Goal: Task Accomplishment & Management: Complete application form

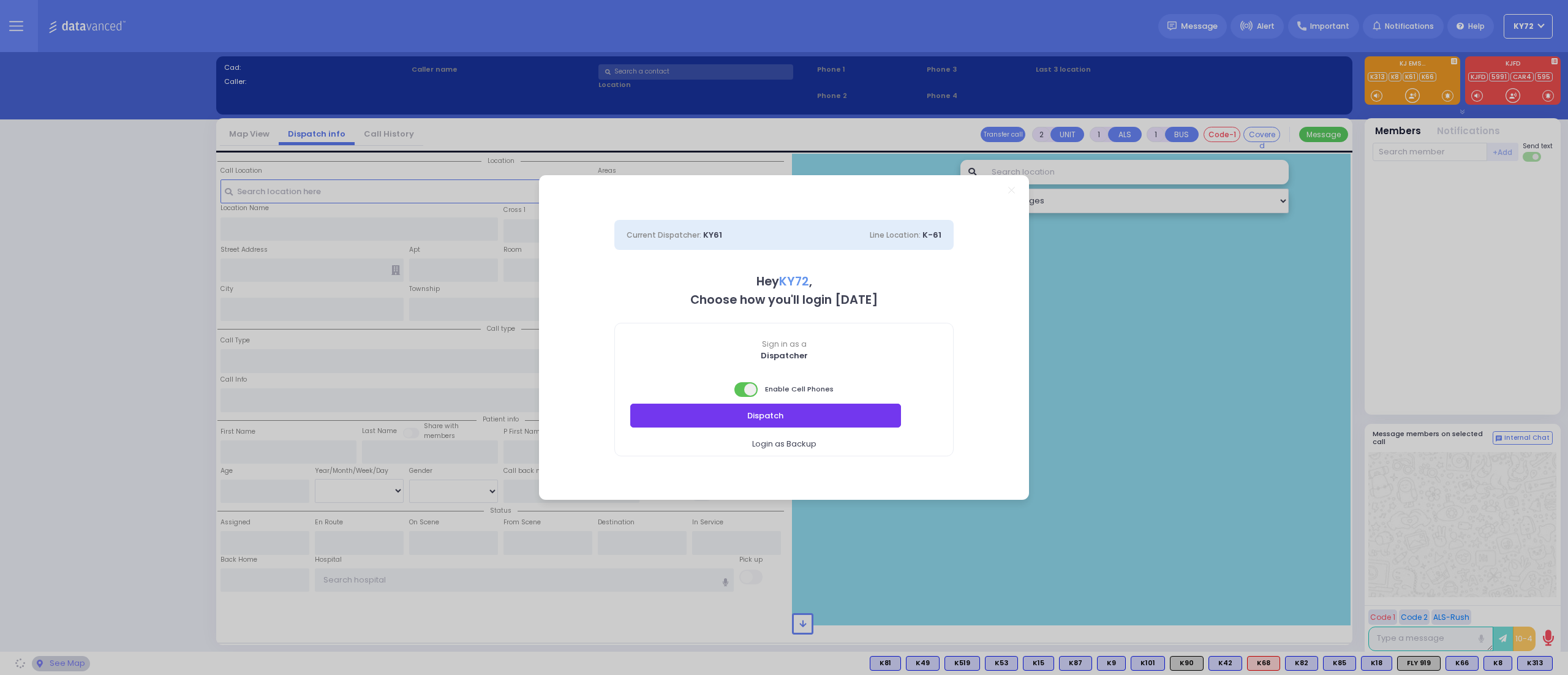
select select "10"
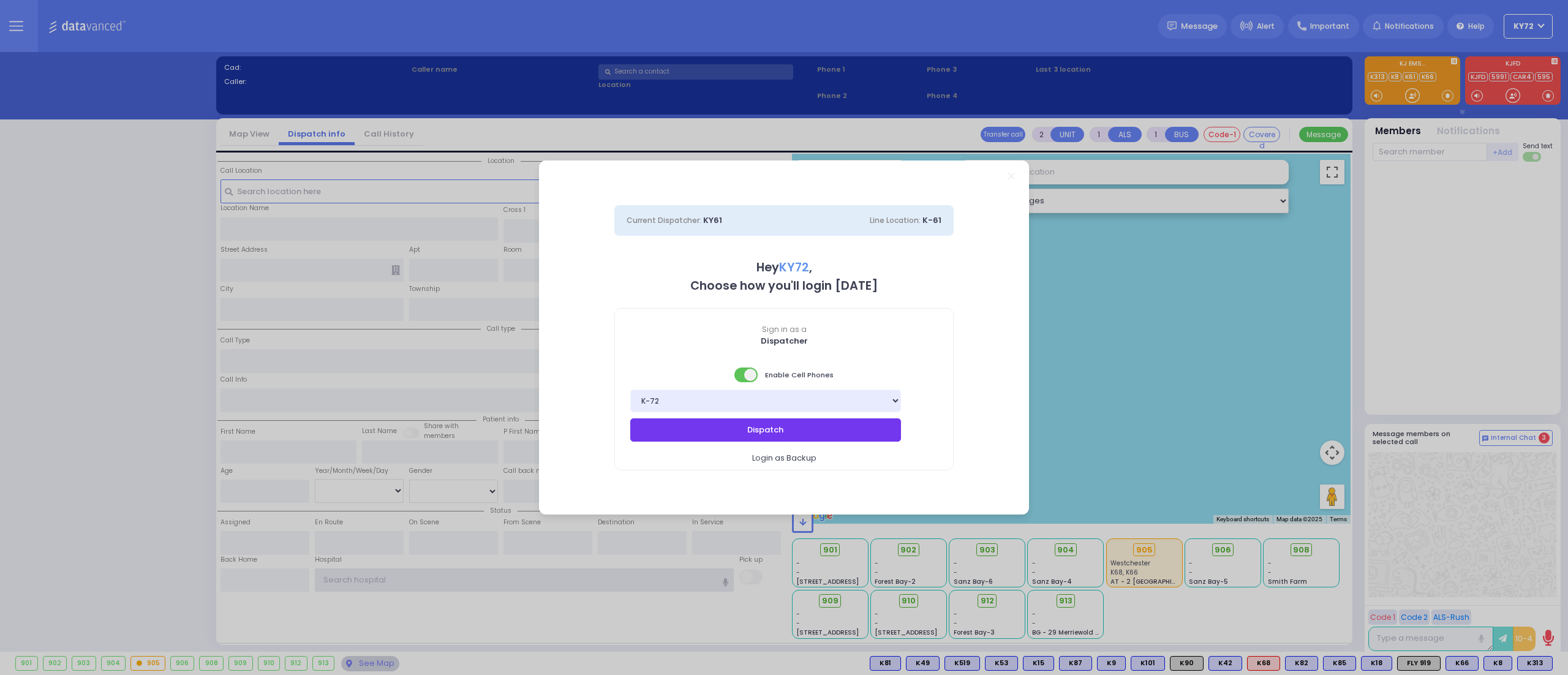
type input "KY72"
click at [865, 436] on button "Dispatch" at bounding box center [766, 429] width 271 height 23
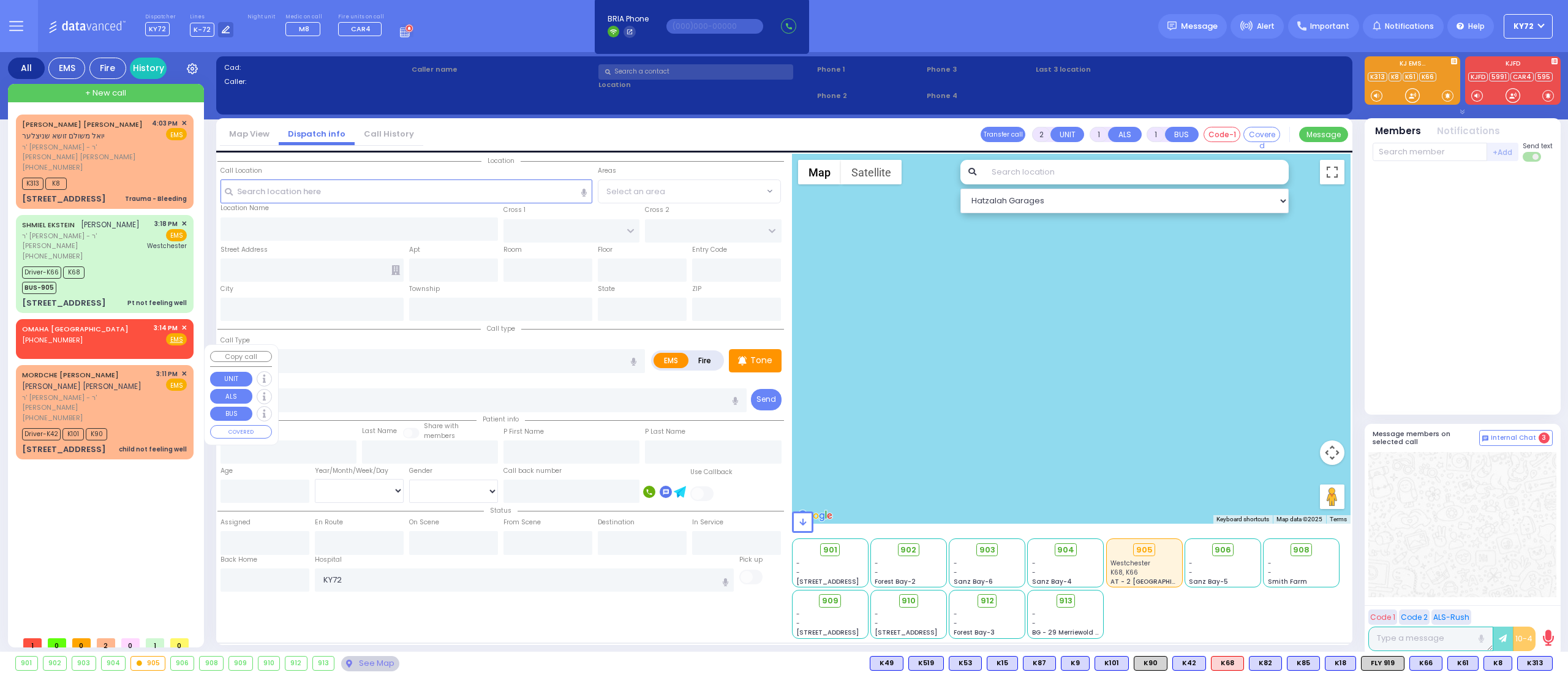
click at [138, 412] on div "[PHONE_NUMBER]" at bounding box center [87, 417] width 130 height 11
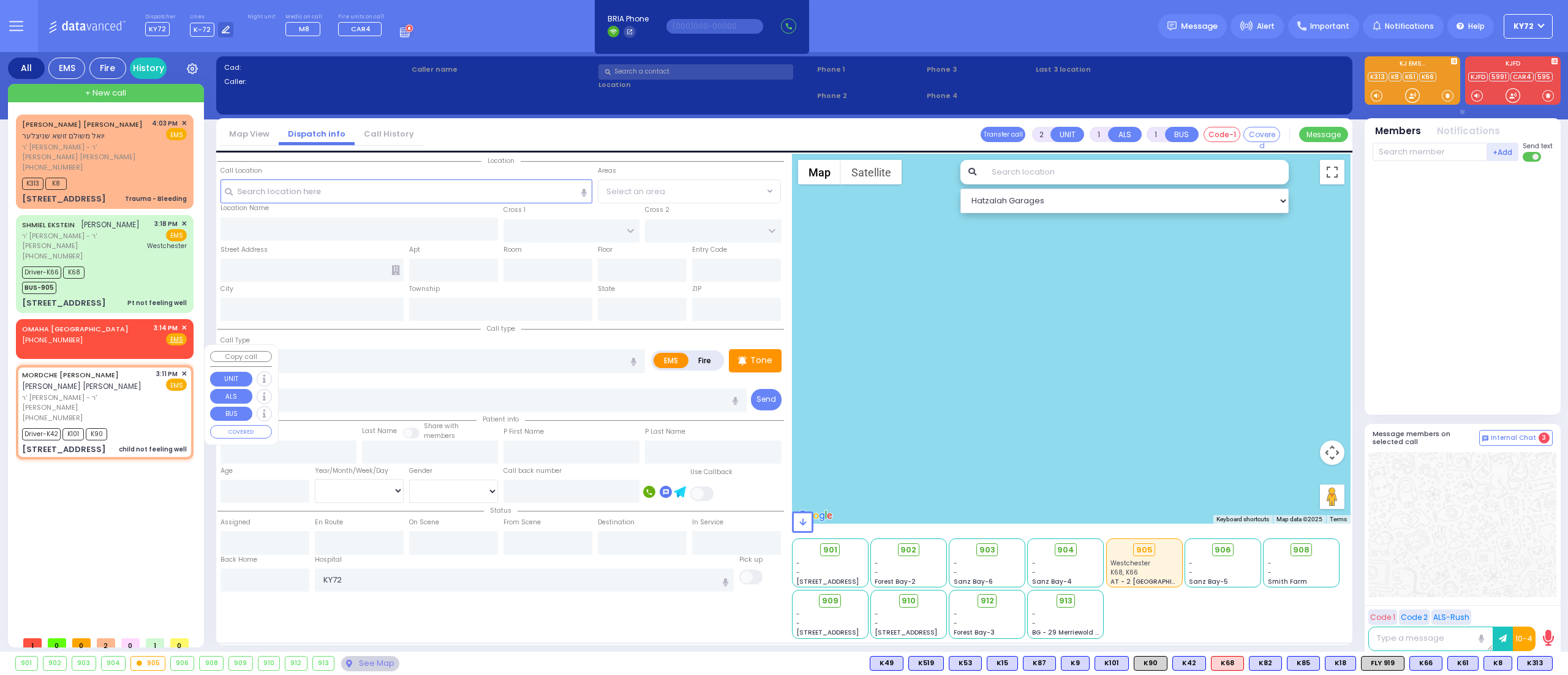
type input "6"
select select
type input "child not feeling well"
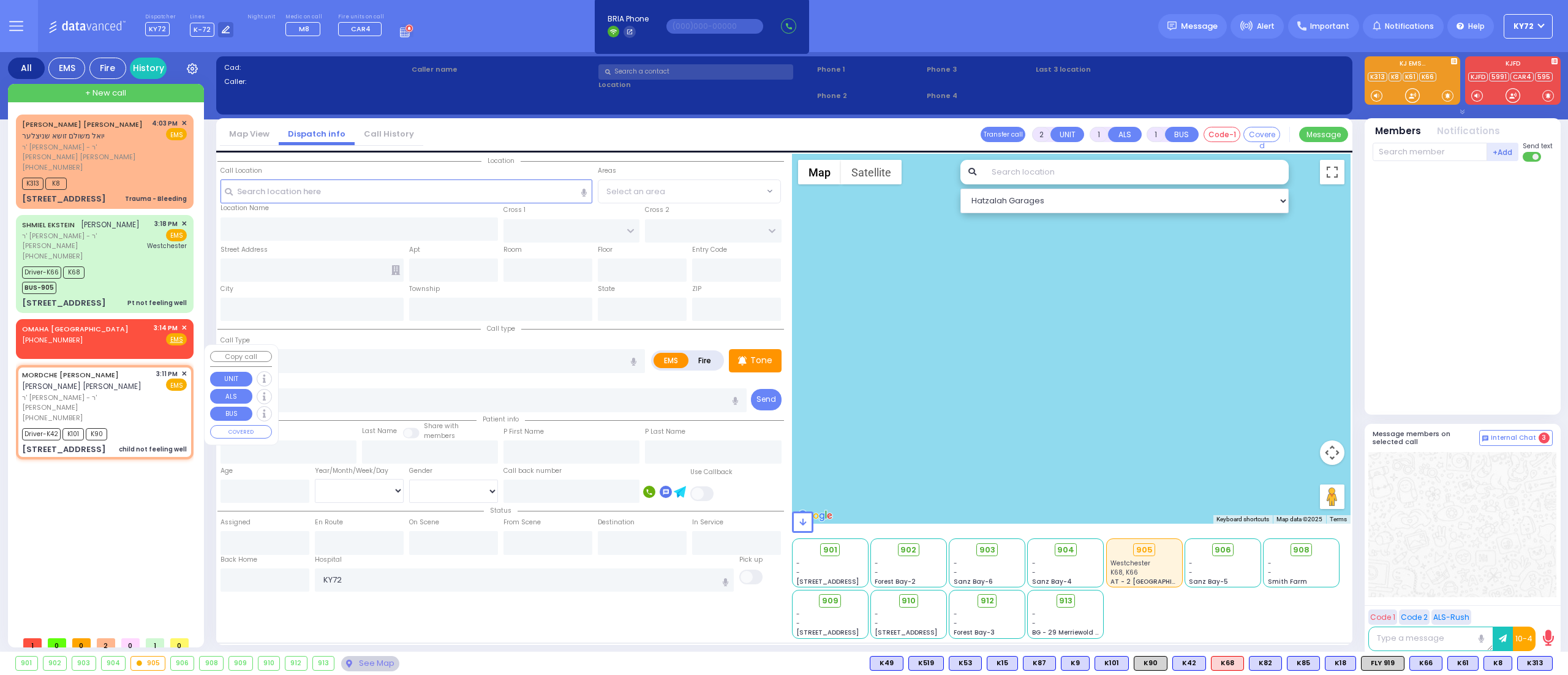
radio input "true"
type input "[PERSON_NAME]"
type input "LICHTENSTEIN"
type input "[PERSON_NAME]"
type input "Lichtenstein"
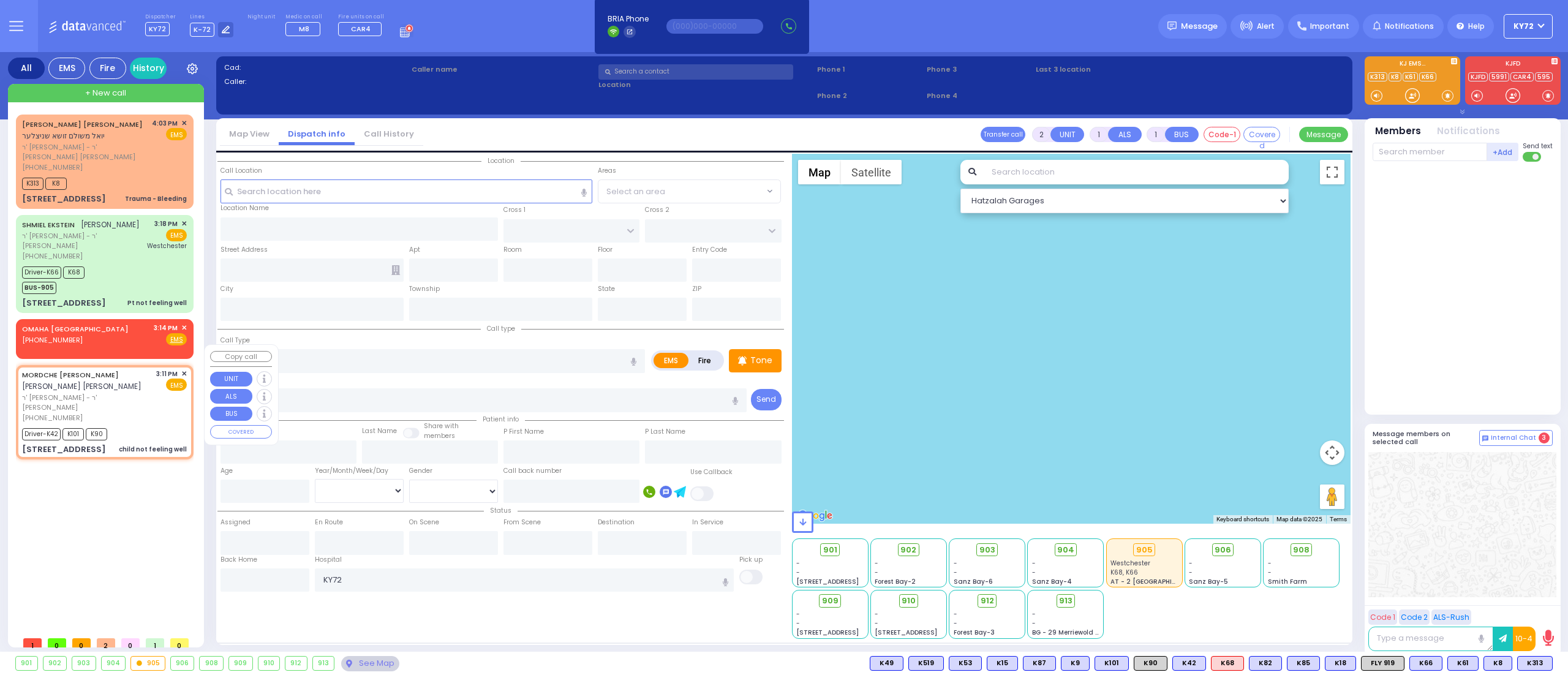
type input "4"
select select "Year"
select select "[DEMOGRAPHIC_DATA]"
type input "15:11"
type input "15:13"
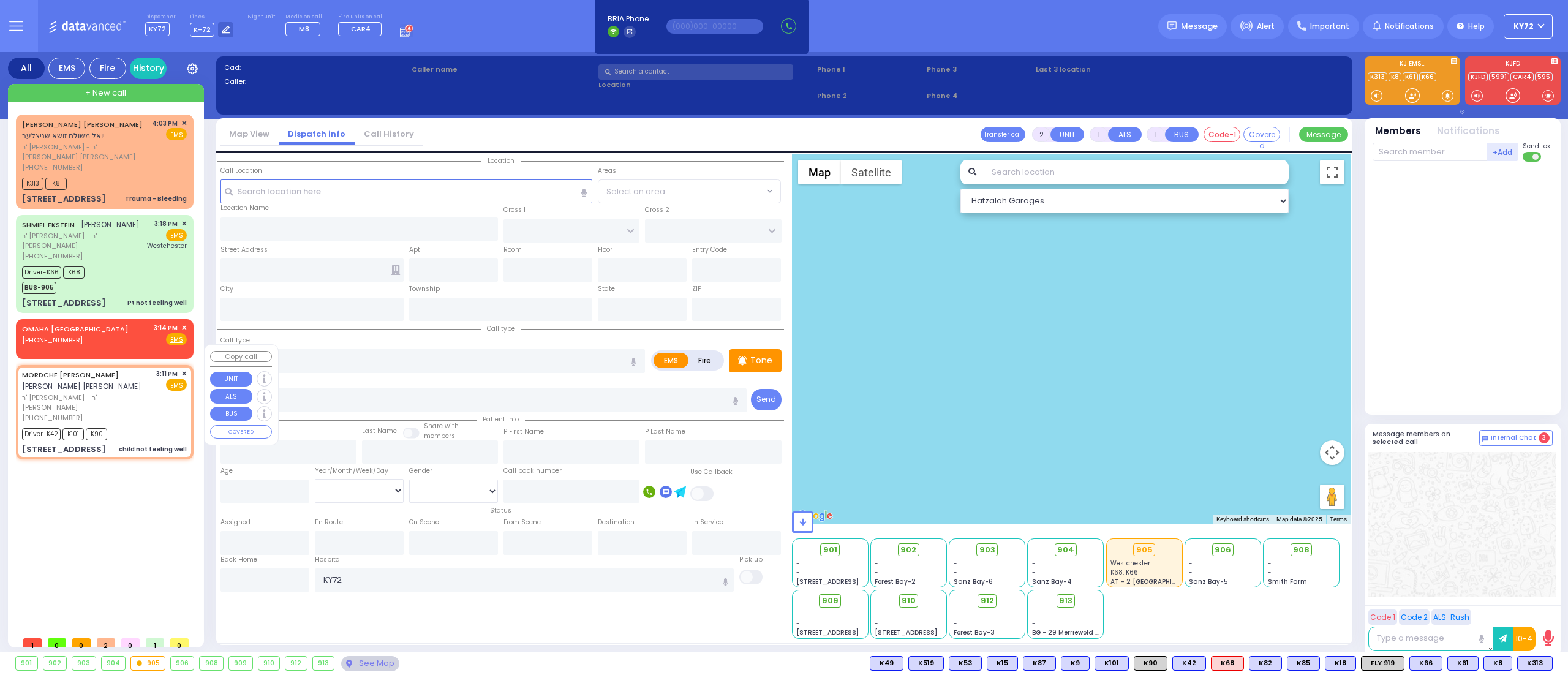
type input "15:15"
type input "15:26"
type input "15:57"
type input "[GEOGRAPHIC_DATA] [GEOGRAPHIC_DATA] Paramus Paramus"
select select "Hatzalah Garages"
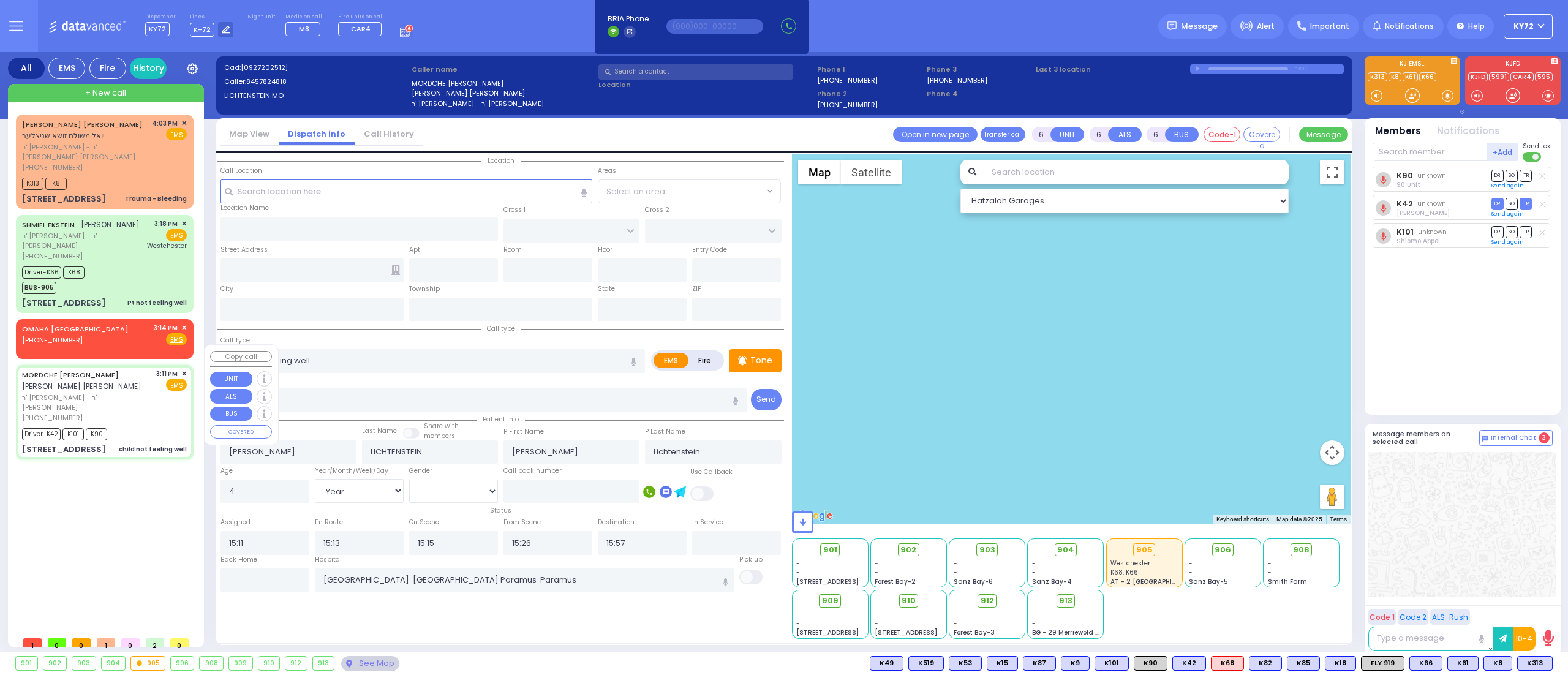
type input "YOEL KLEIN BLVD"
type input "MERON DR"
type input "[STREET_ADDRESS]"
type input "301"
type input "Monroe"
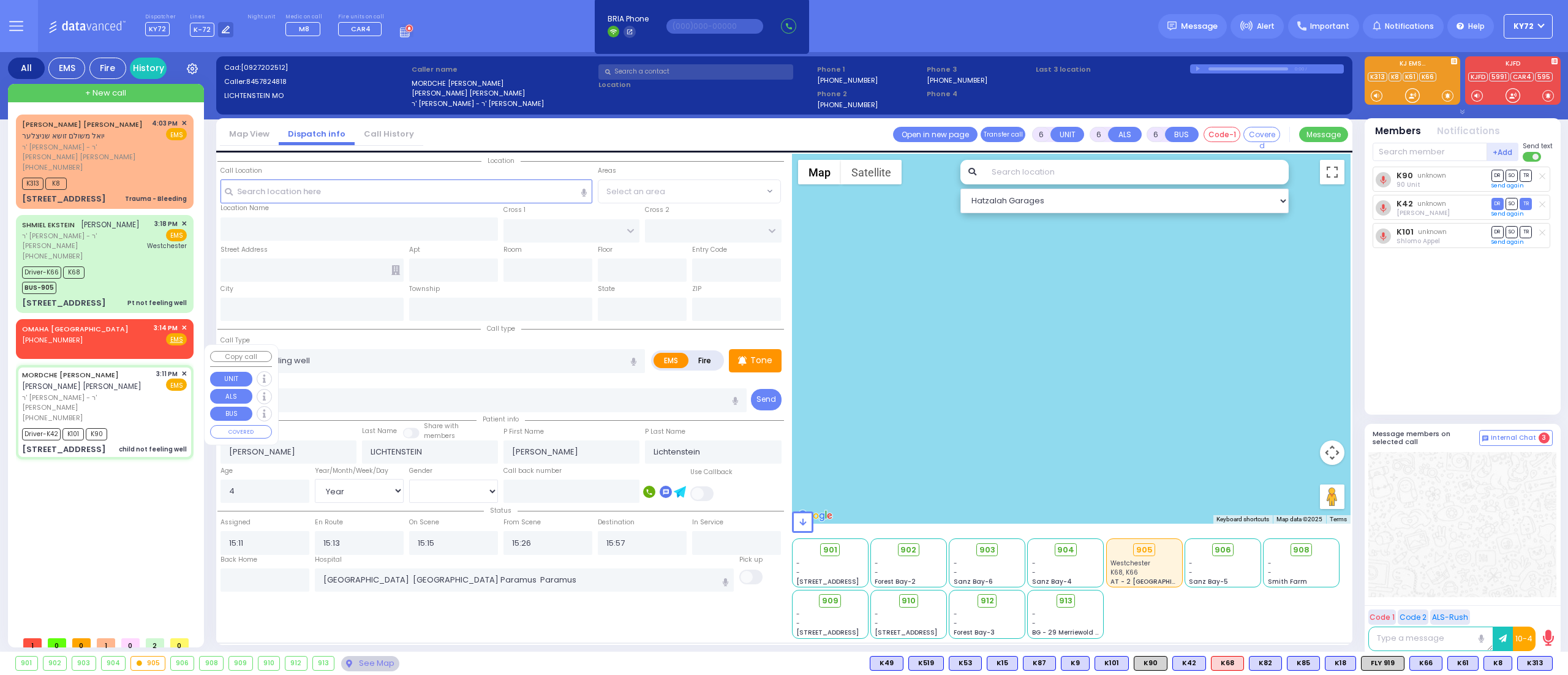
type input "[US_STATE]"
type input "10950"
select select
radio input "true"
select select "Year"
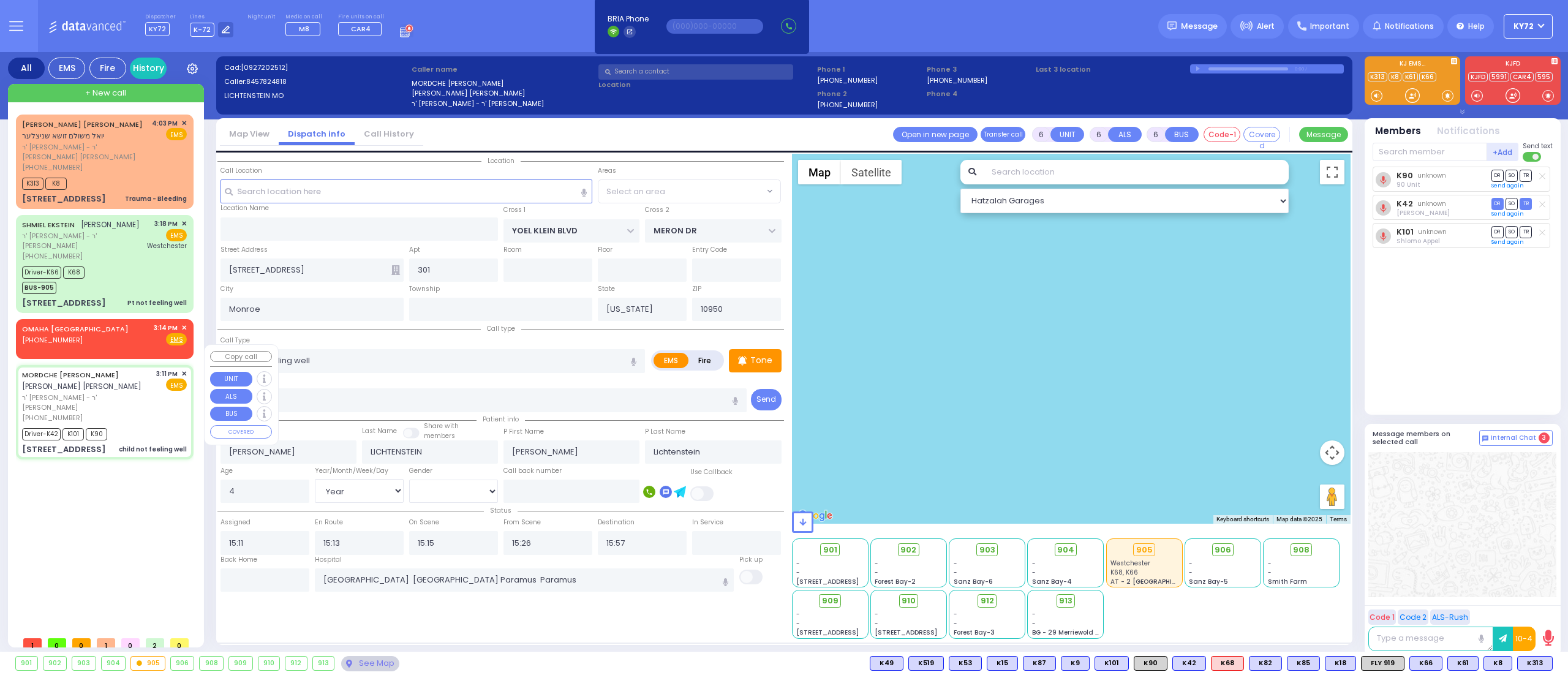
select select "[DEMOGRAPHIC_DATA]"
select select "Hatzalah Garages"
select select "SECTION 6"
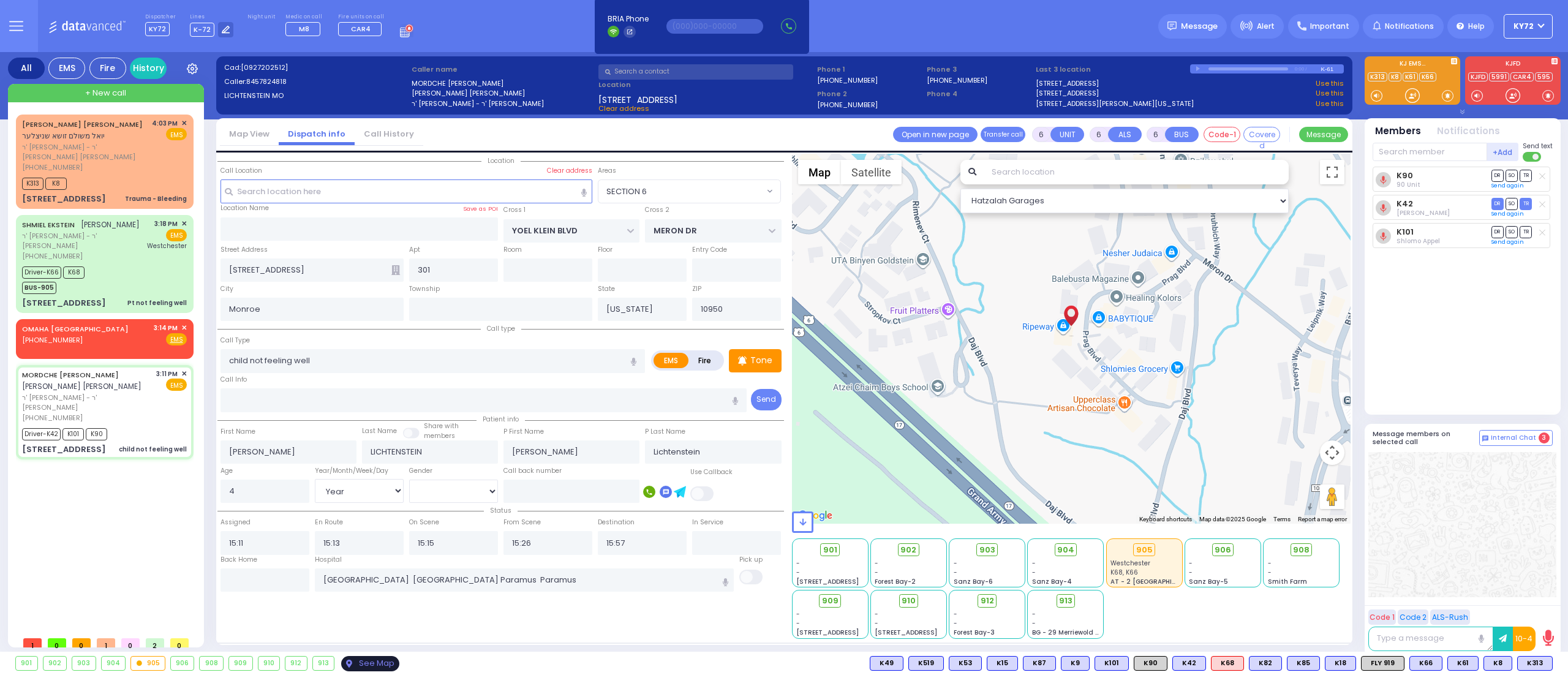
click at [383, 666] on div "See Map" at bounding box center [370, 663] width 58 height 15
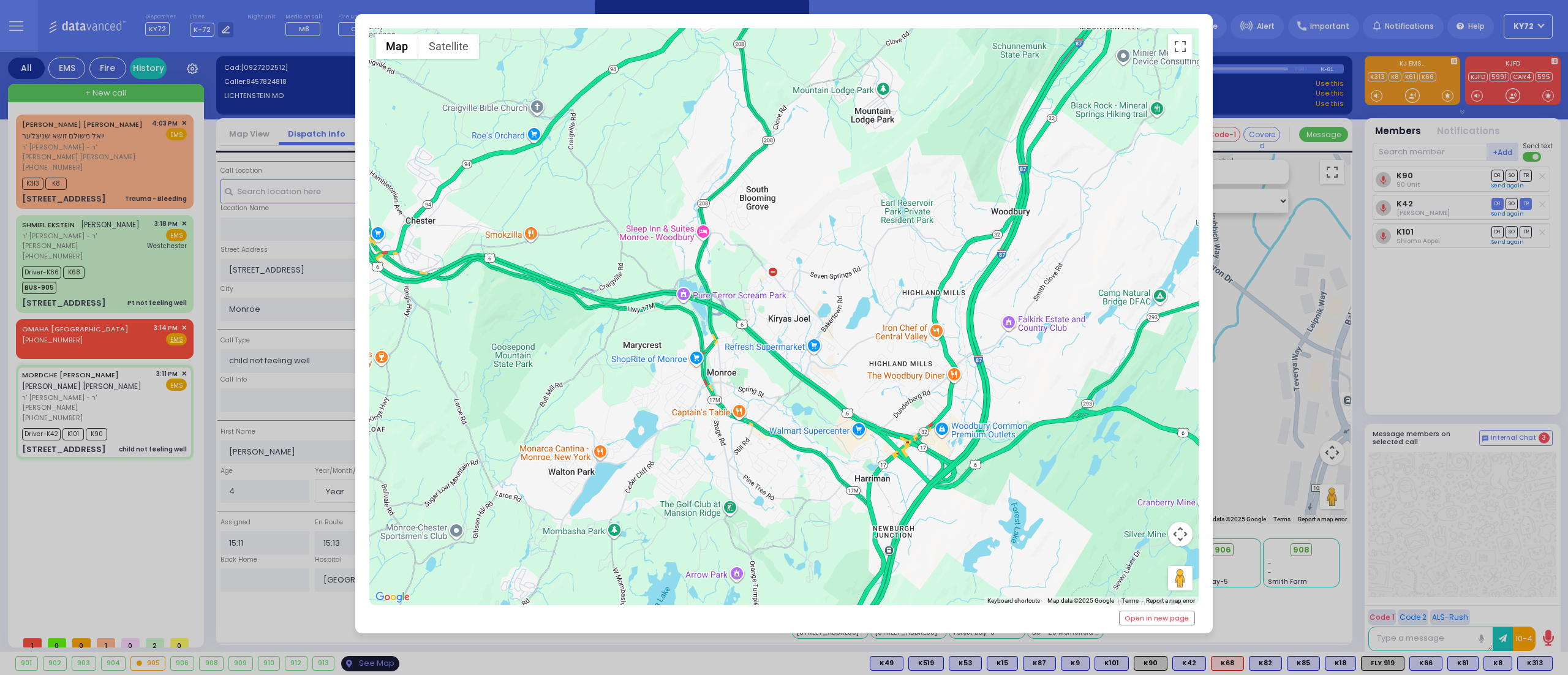
select select
radio input "true"
select select "Year"
select select "[DEMOGRAPHIC_DATA]"
select select "Hatzalah Garages"
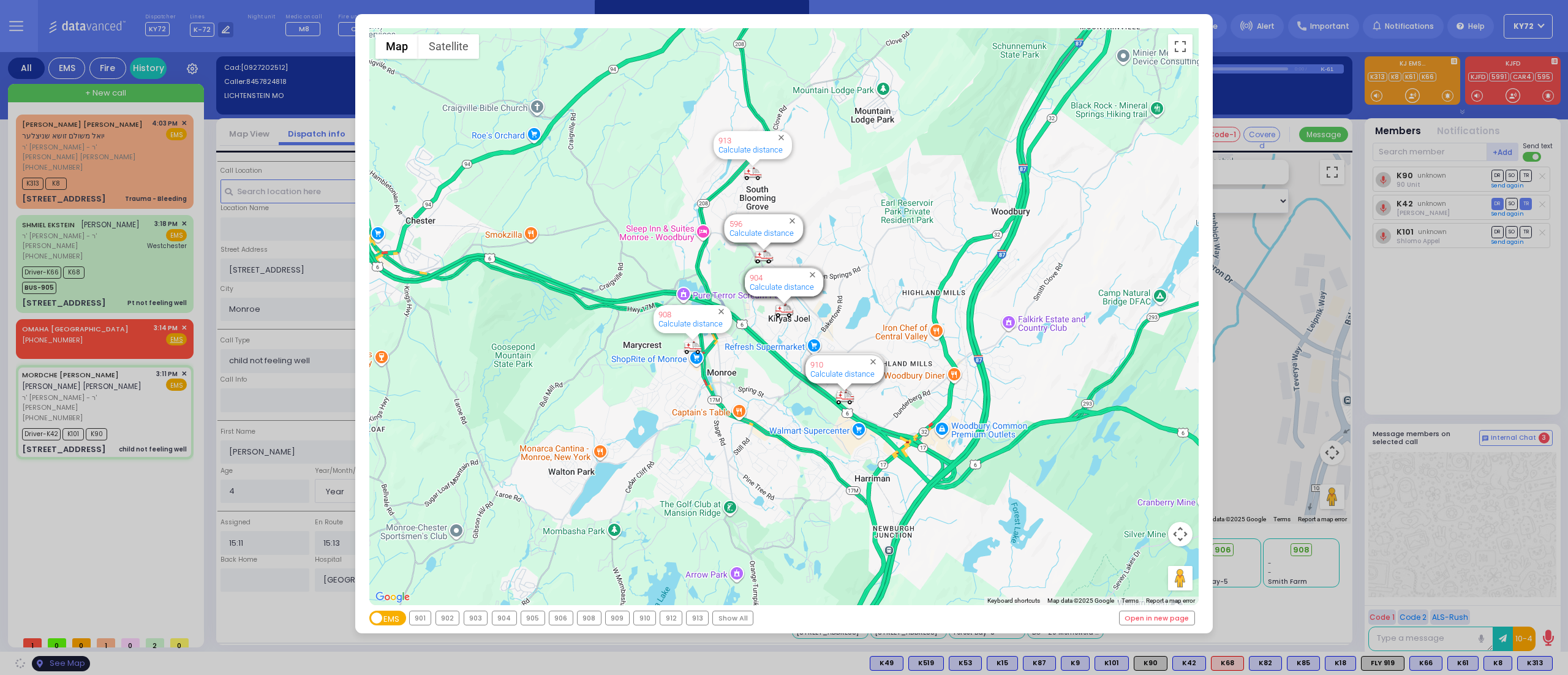
select select "SECTION 6"
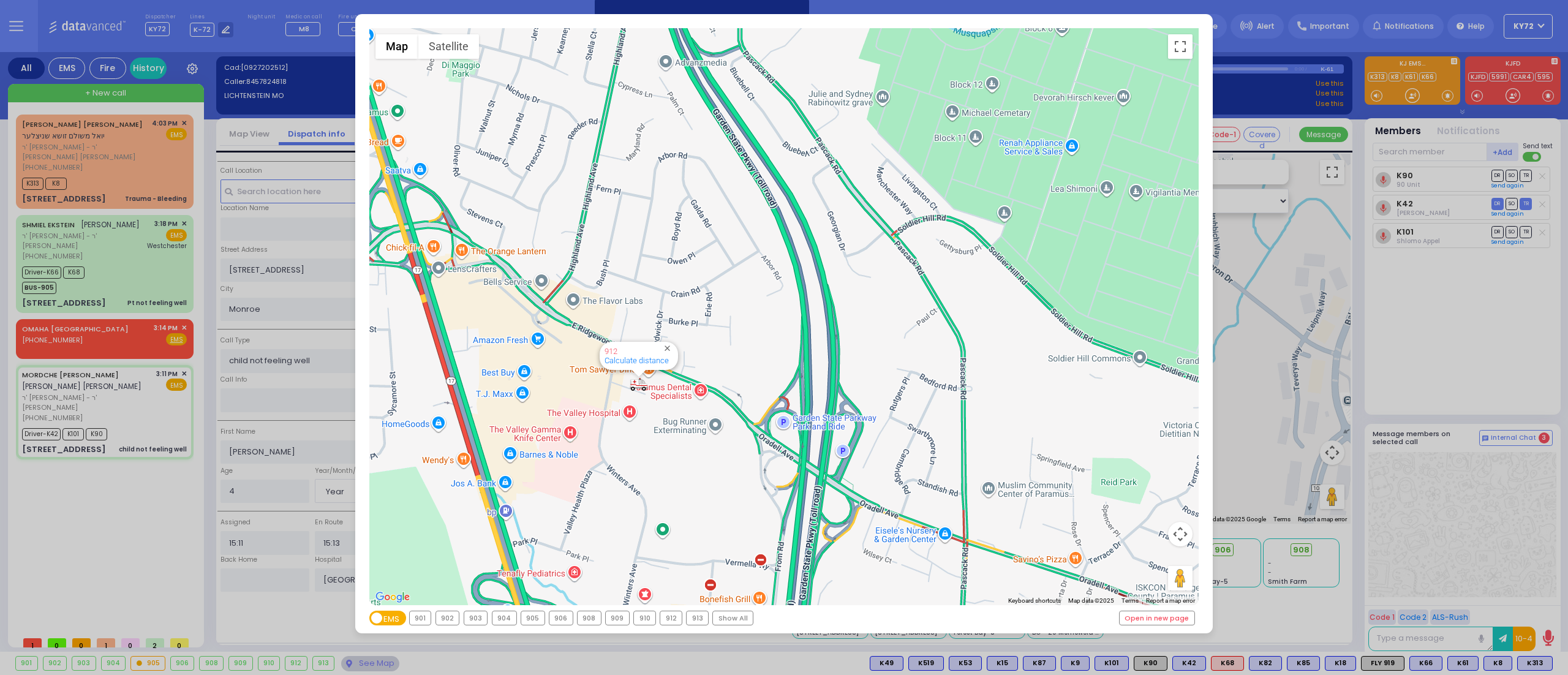
click at [66, 461] on div "← Move left → Move right ↑ Move up ↓ Move down + Zoom in - Zoom out Home Jump l…" at bounding box center [784, 337] width 1568 height 675
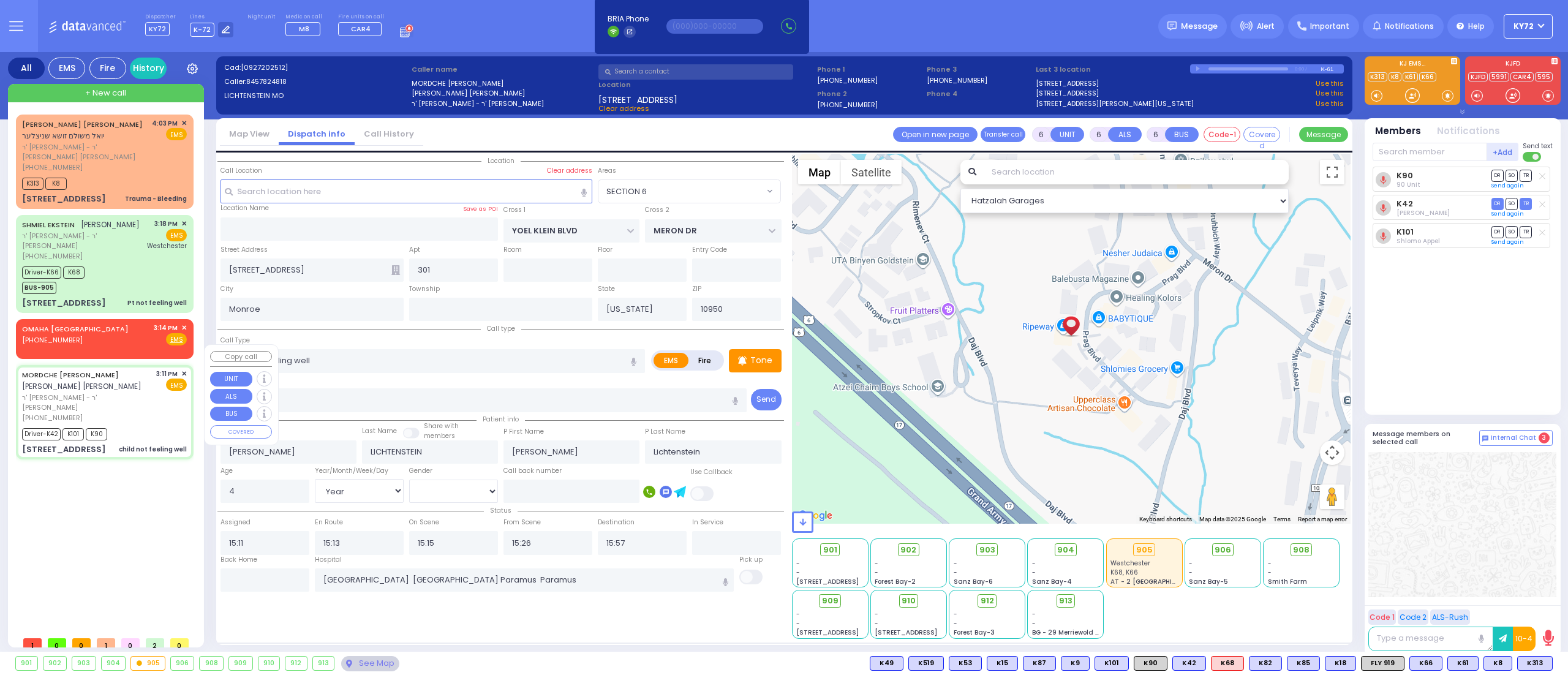
click at [122, 393] on div "MORDCHE [PERSON_NAME] [PERSON_NAME] ר' [PERSON_NAME] - ר' [PERSON_NAME] [PHONE_…" at bounding box center [104, 412] width 172 height 91
select select
radio input "true"
select select "Year"
select select "[DEMOGRAPHIC_DATA]"
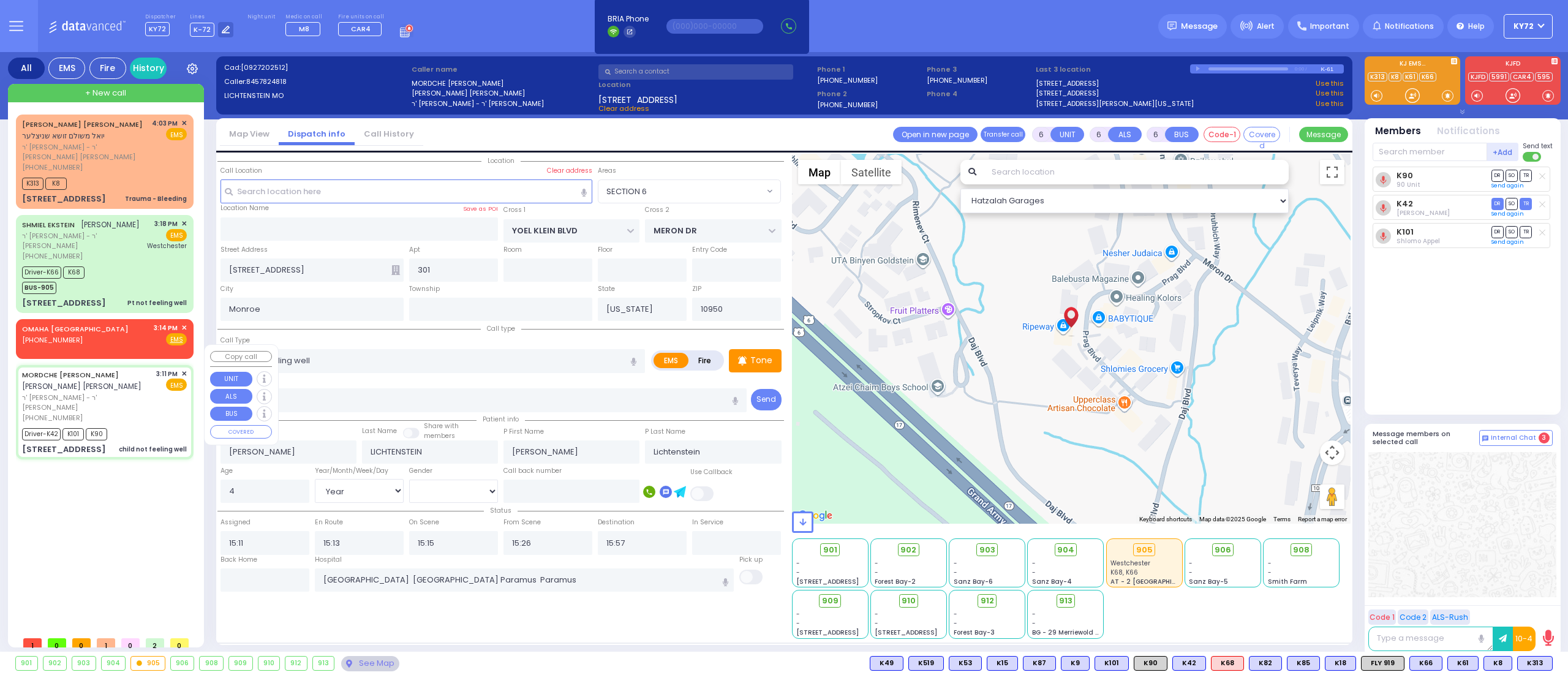
select select "Hatzalah Garages"
select select "SECTION 6"
click at [990, 604] on span "912" at bounding box center [991, 601] width 13 height 13
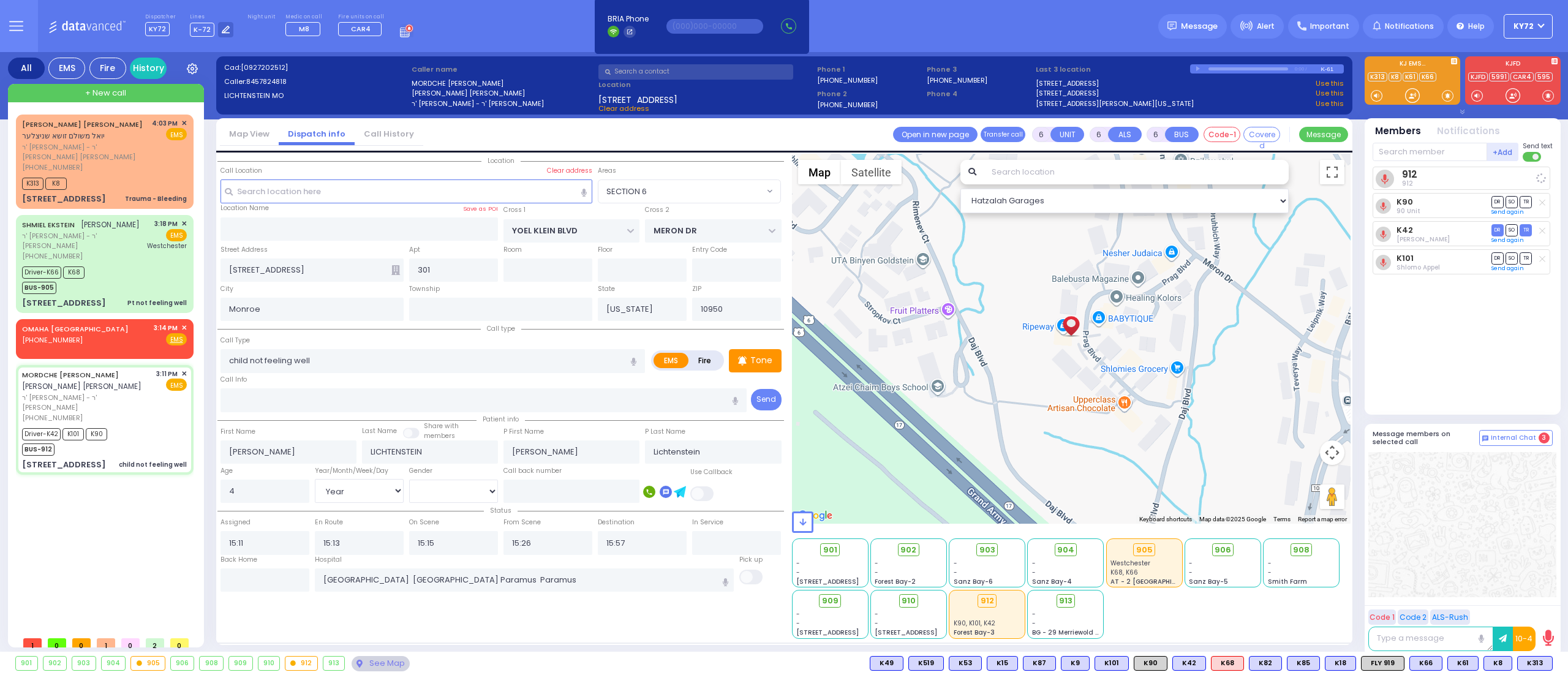
select select
radio input "true"
select select "Year"
select select "[DEMOGRAPHIC_DATA]"
select select "Hatzalah Garages"
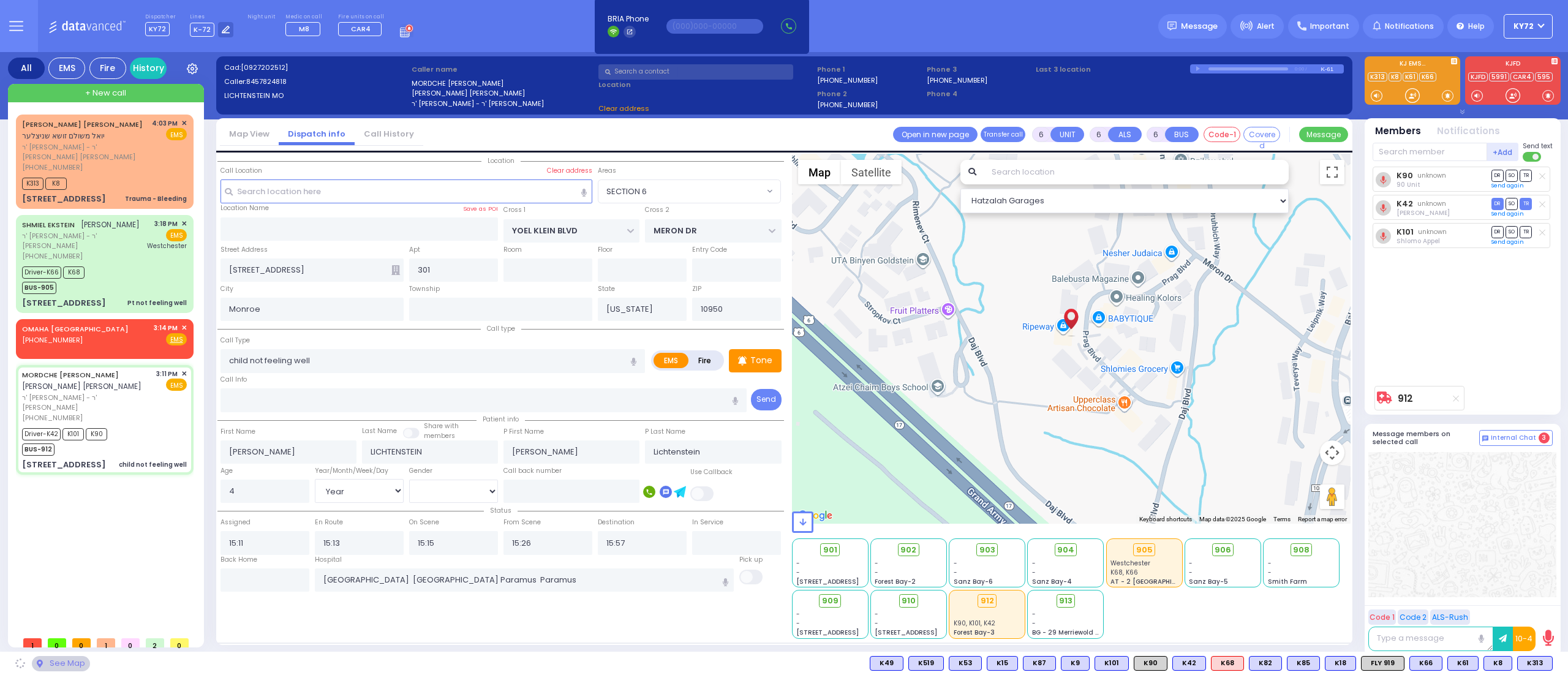
select select "SECTION 6"
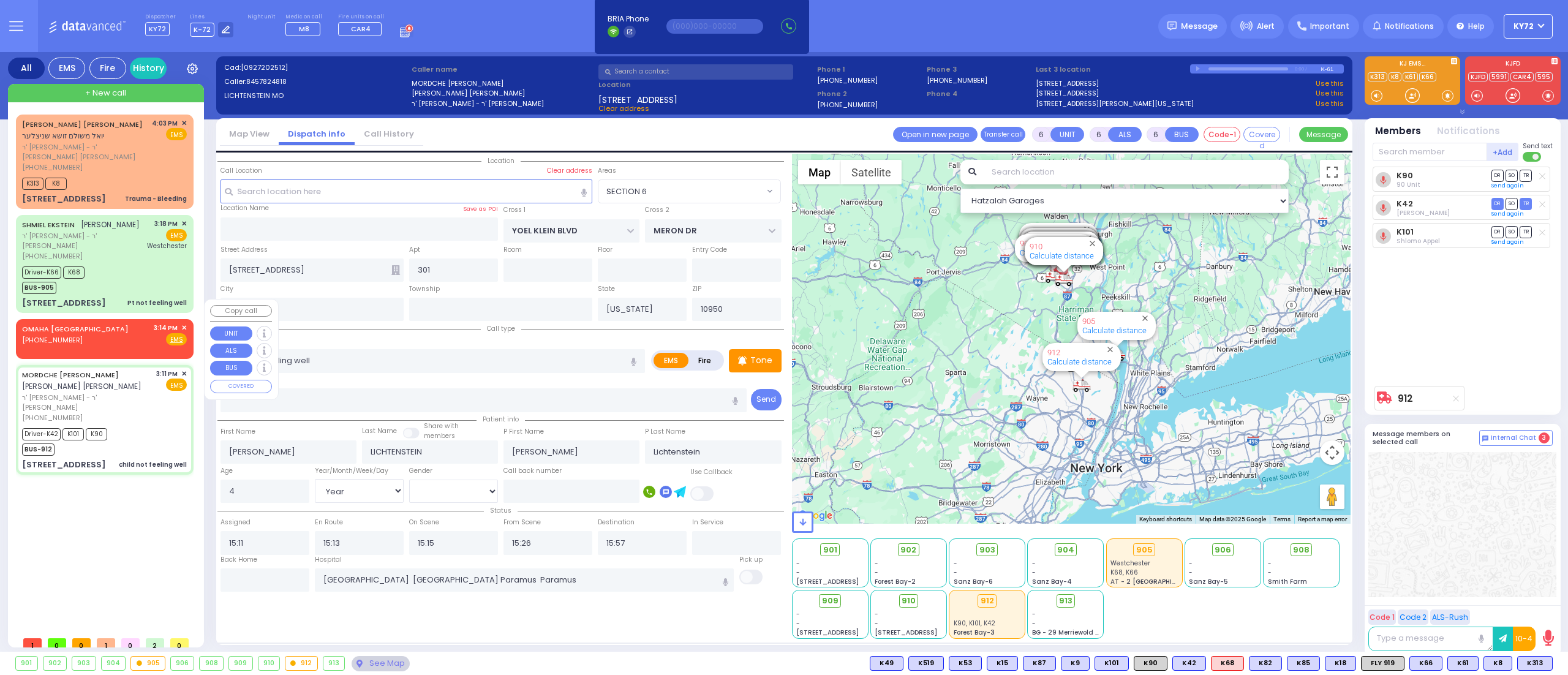
click at [181, 323] on span "✕" at bounding box center [184, 328] width 6 height 11
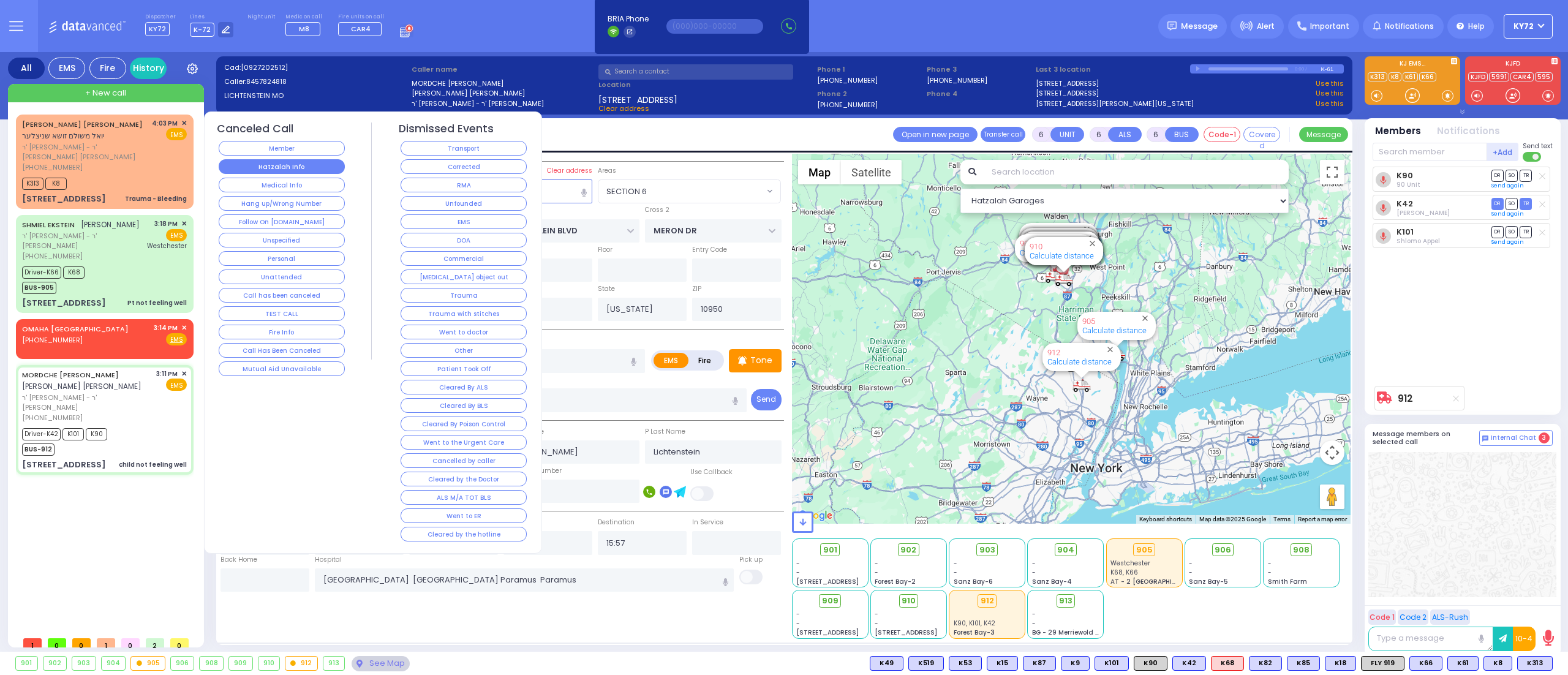
click at [295, 172] on button "Hatzalah Info" at bounding box center [282, 166] width 126 height 14
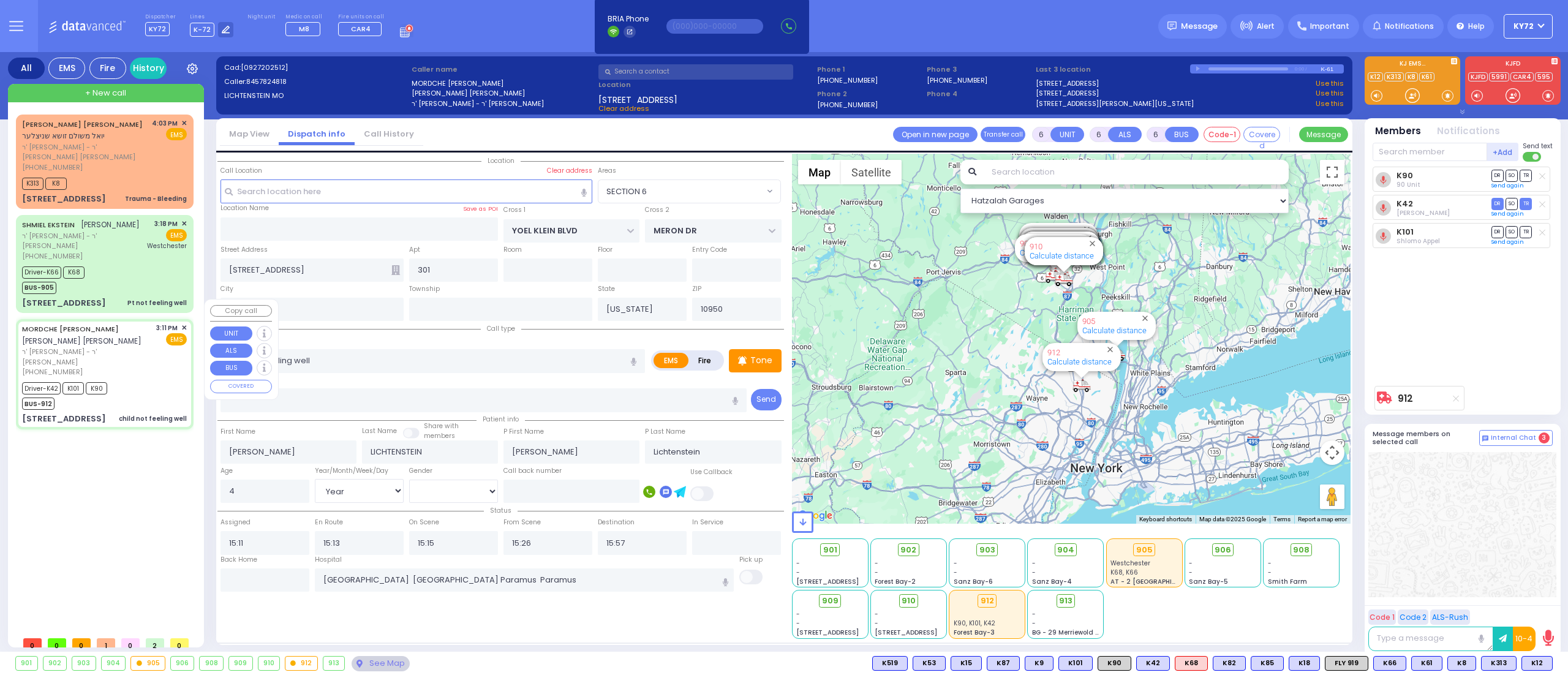
select select
radio input "true"
select select "Year"
select select "[DEMOGRAPHIC_DATA]"
select select "Hatzalah Garages"
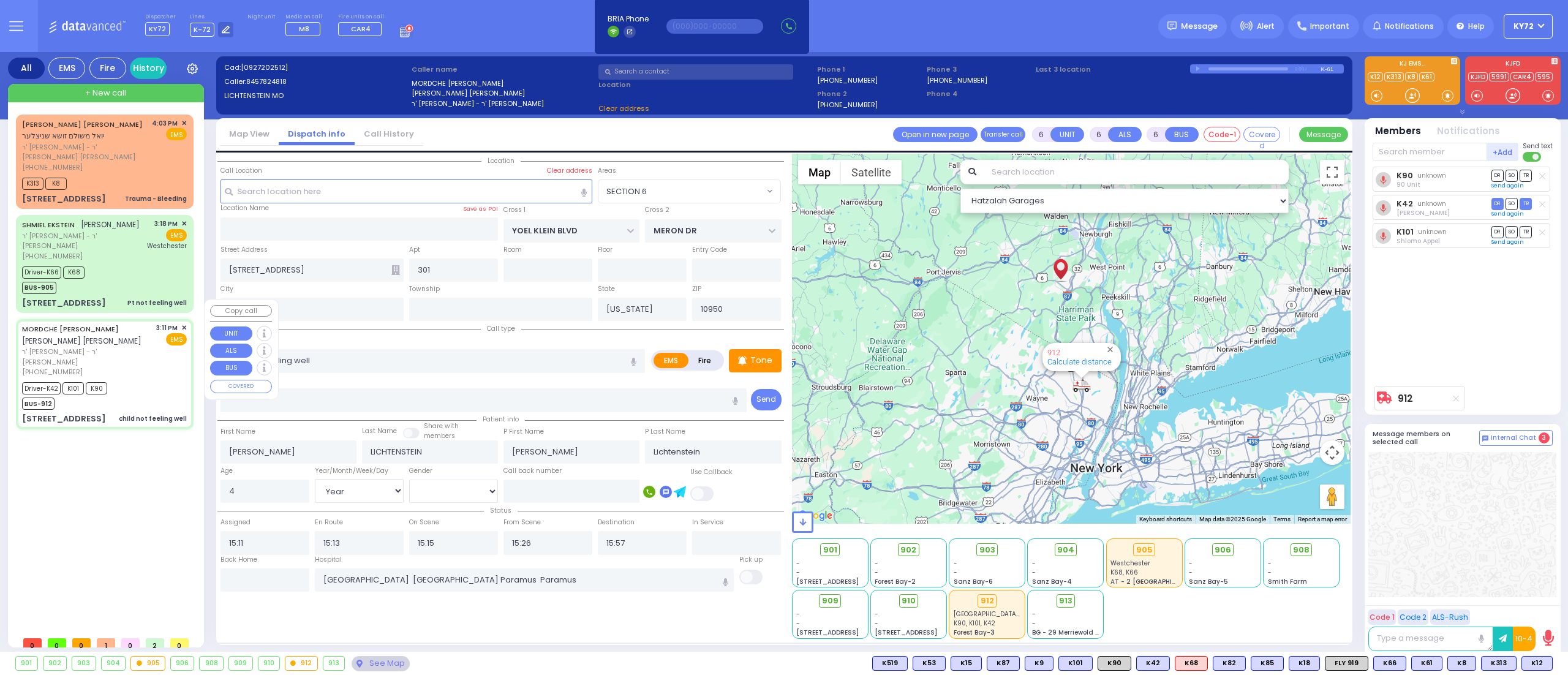
select select "SECTION 6"
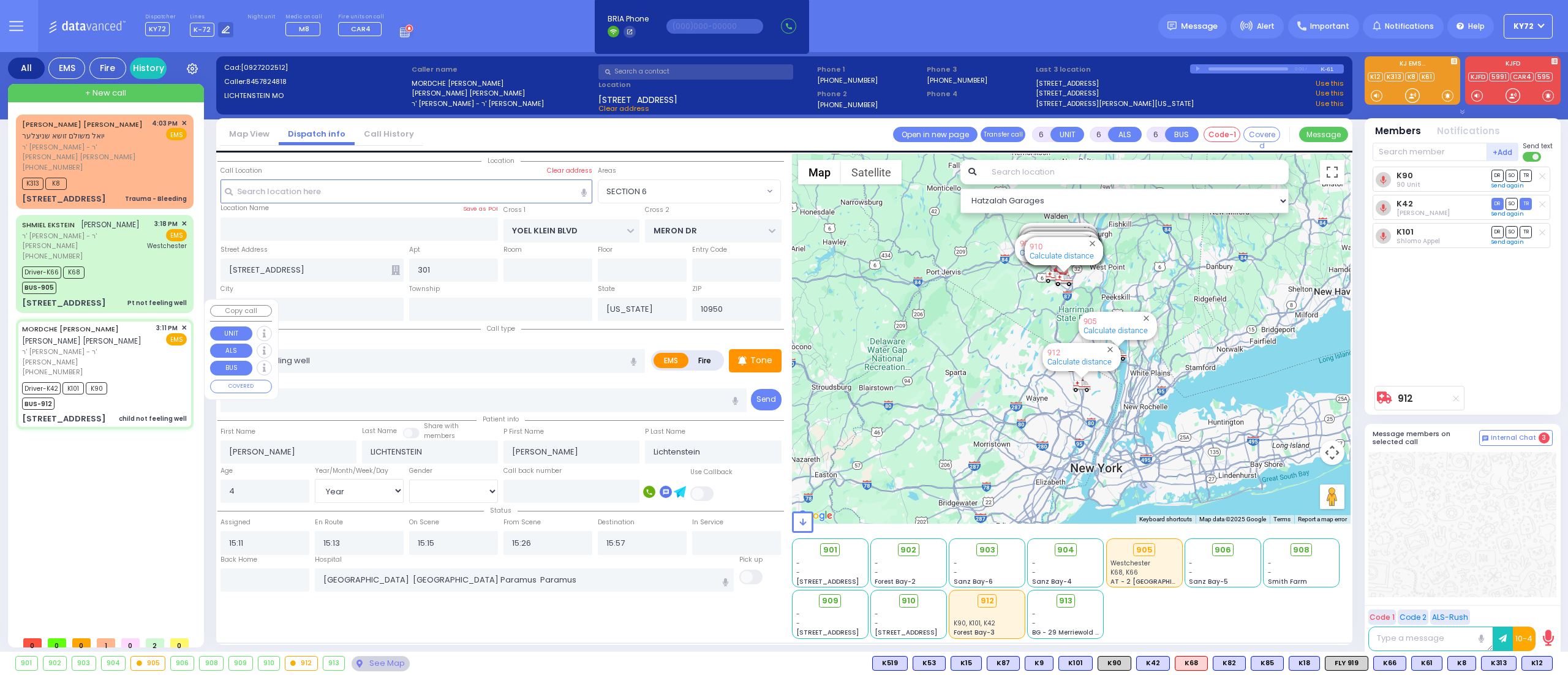
select select
radio input "true"
select select "Year"
select select "[DEMOGRAPHIC_DATA]"
select select "Hatzalah Garages"
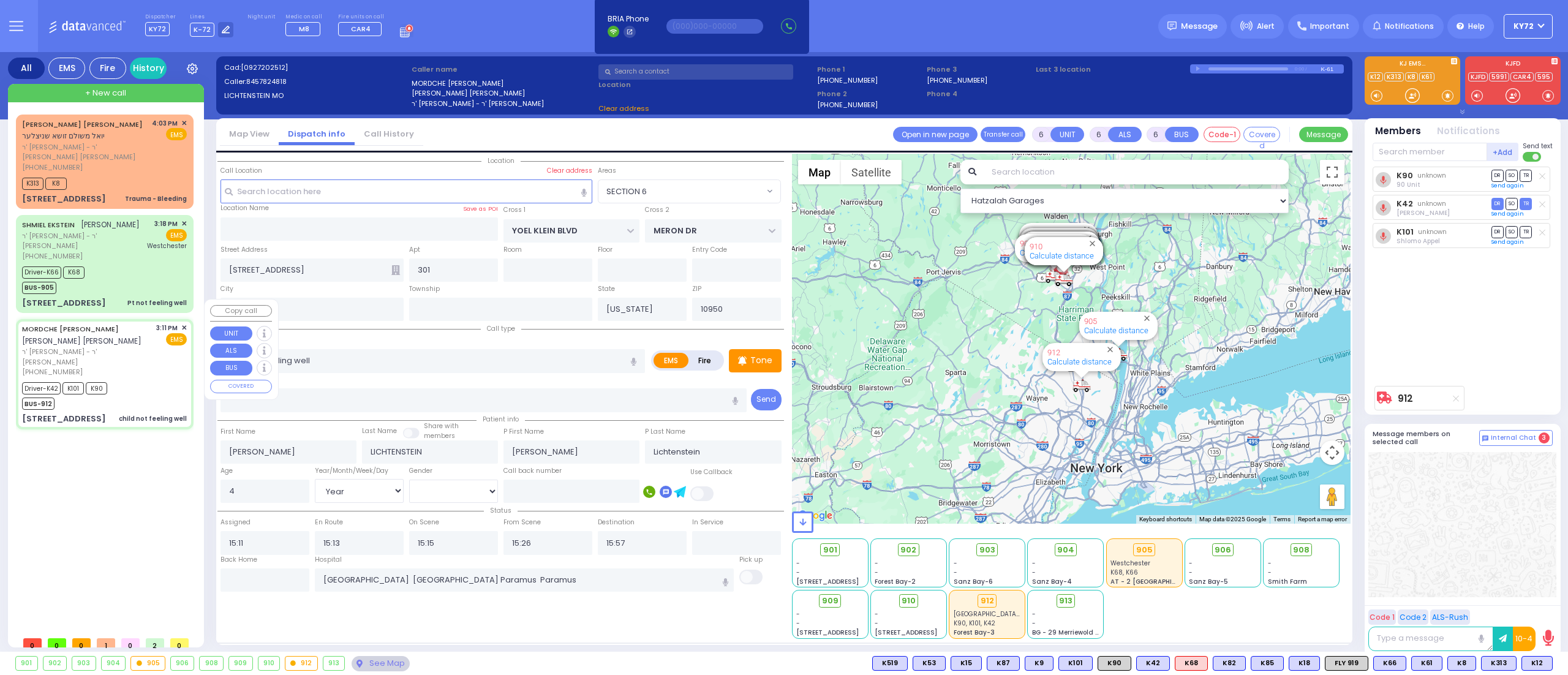
select select "SECTION 6"
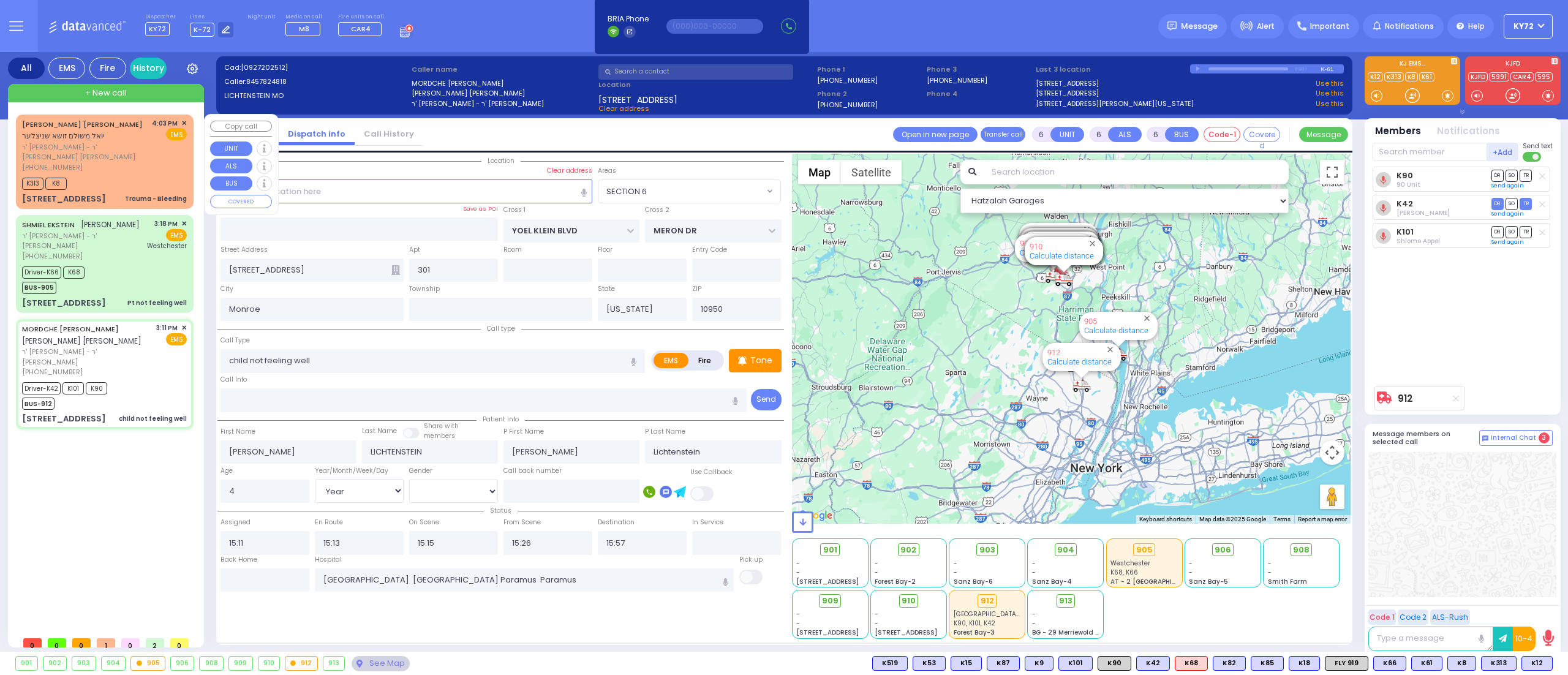
click at [118, 119] on div "[PERSON_NAME] [PERSON_NAME] [PERSON_NAME] [PERSON_NAME]" at bounding box center [85, 130] width 125 height 24
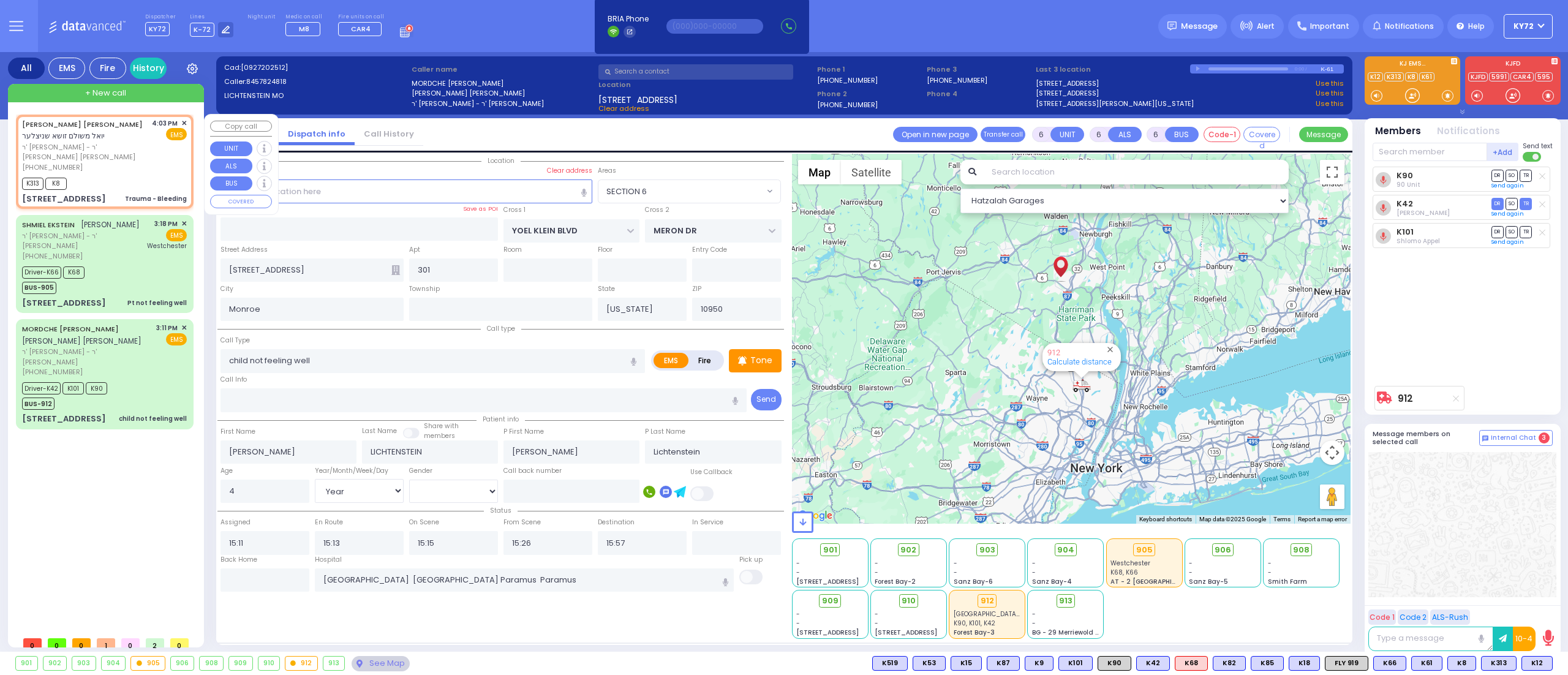
type input "2"
type input "1"
select select
type input "Trauma - Bleeding"
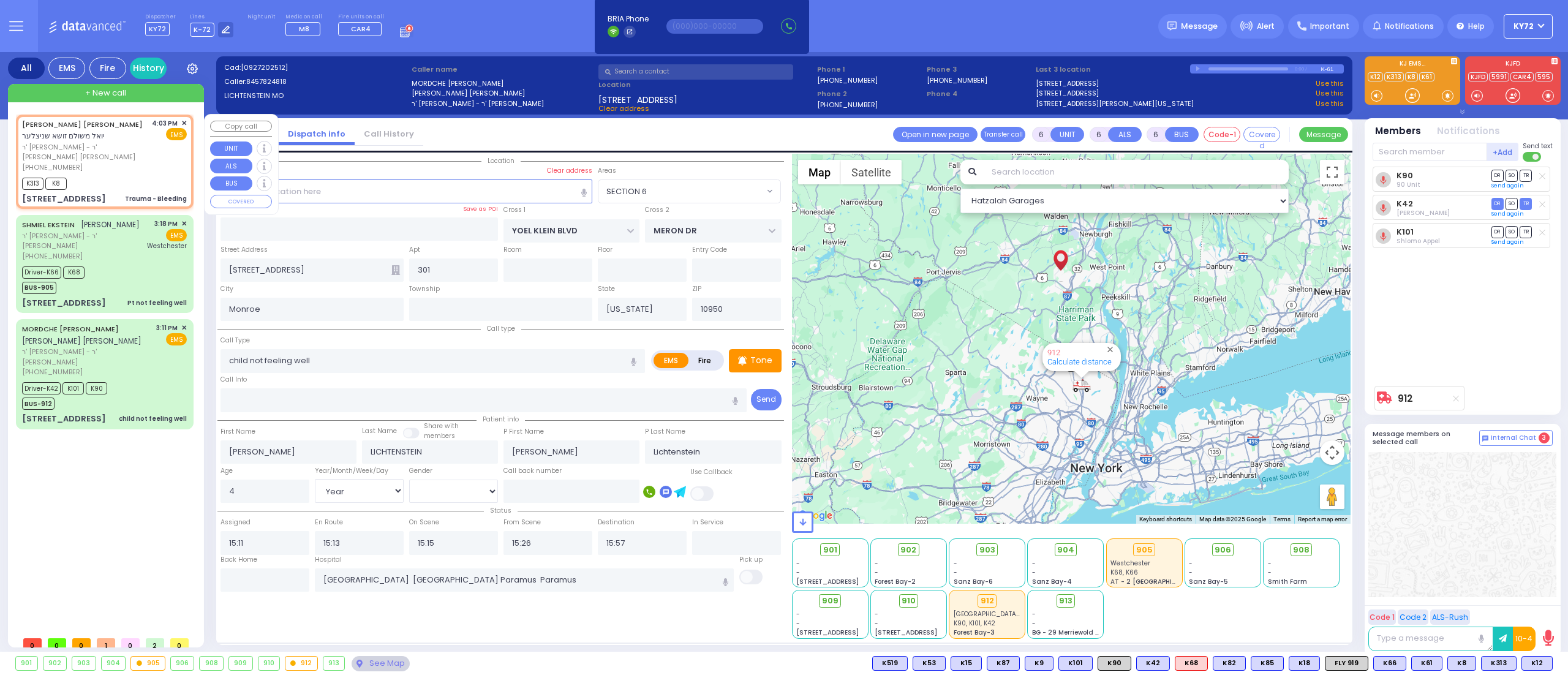
radio input "true"
type input "[PERSON_NAME] [GEOGRAPHIC_DATA]"
type input "SCHNITZLER"
select select
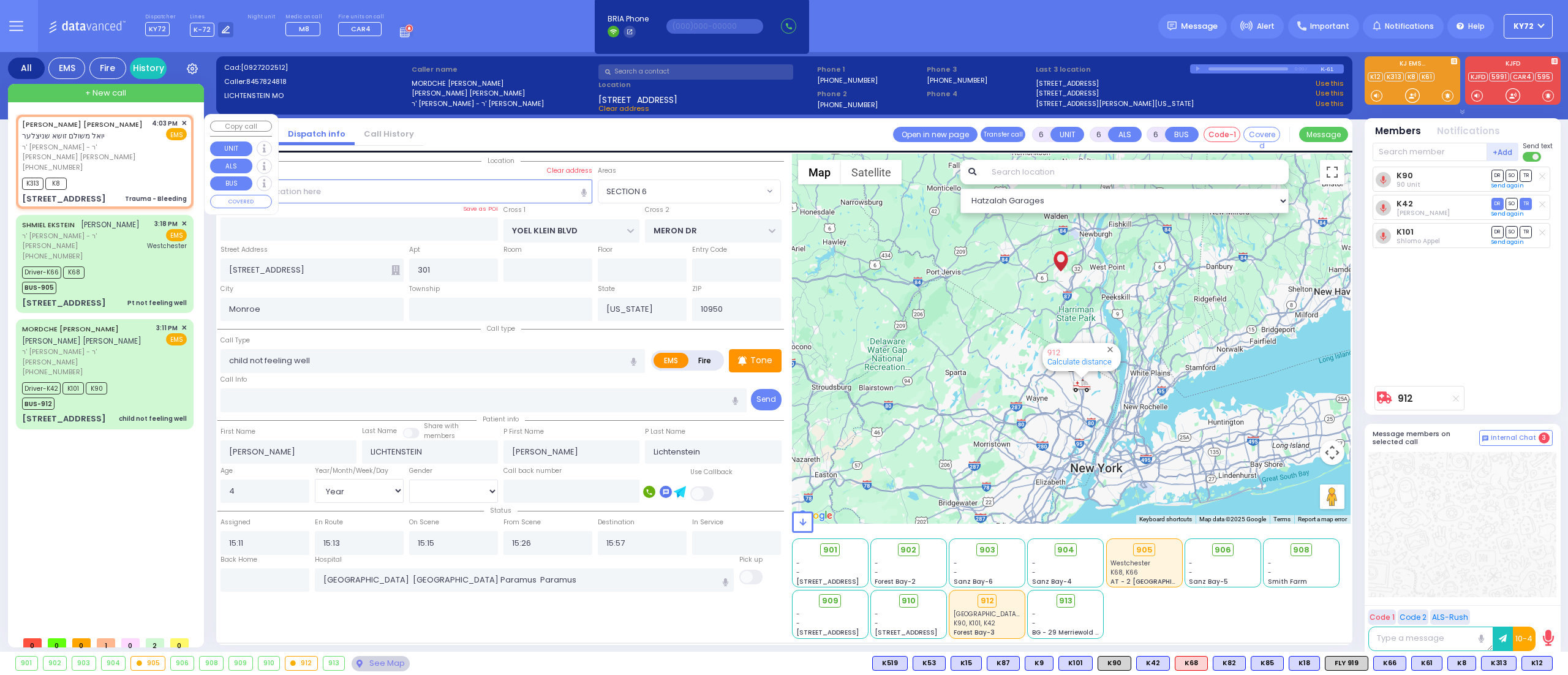
type input "16:03"
type input "16:06"
select select "Hatzalah Garages"
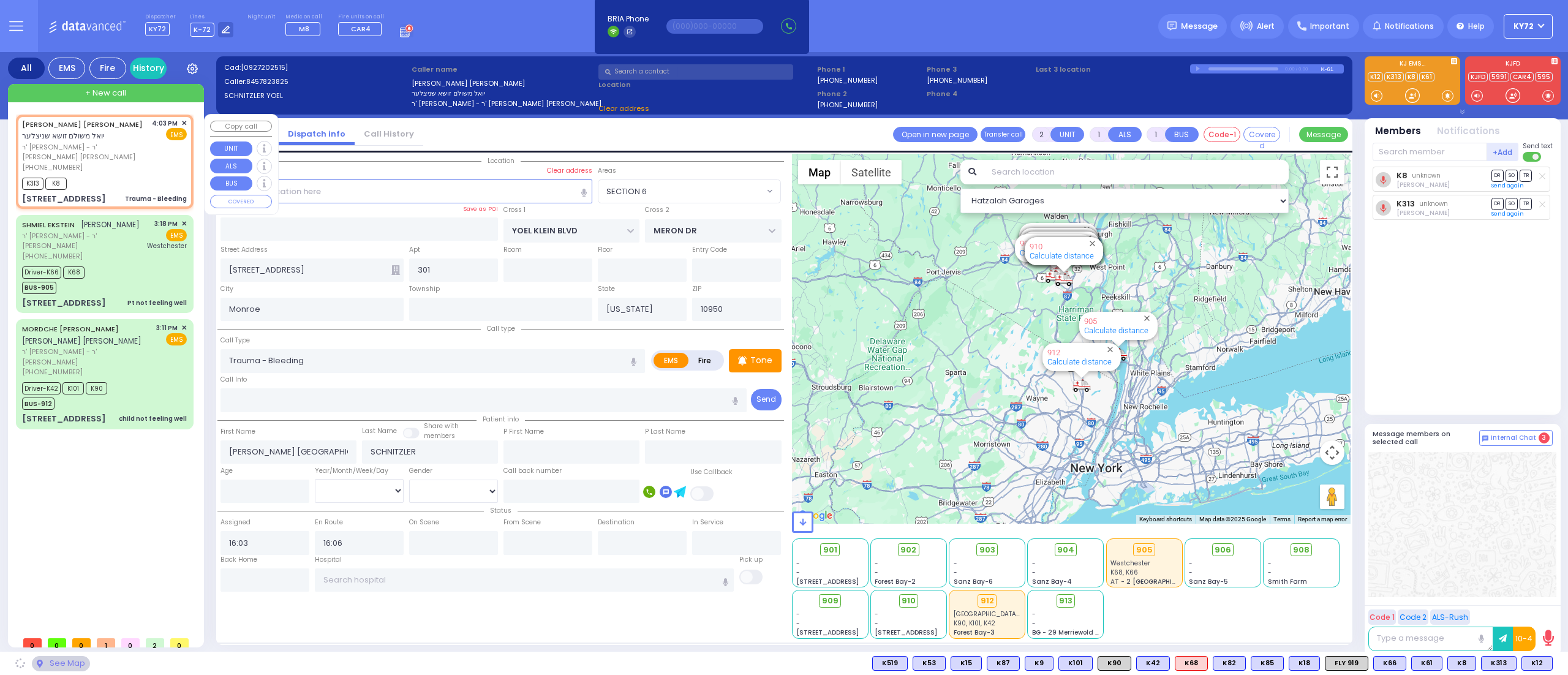
type input "ROVNA COURT"
type input "[GEOGRAPHIC_DATA]"
type input "[STREET_ADDRESS]"
type input "201"
select select "SECTION 5"
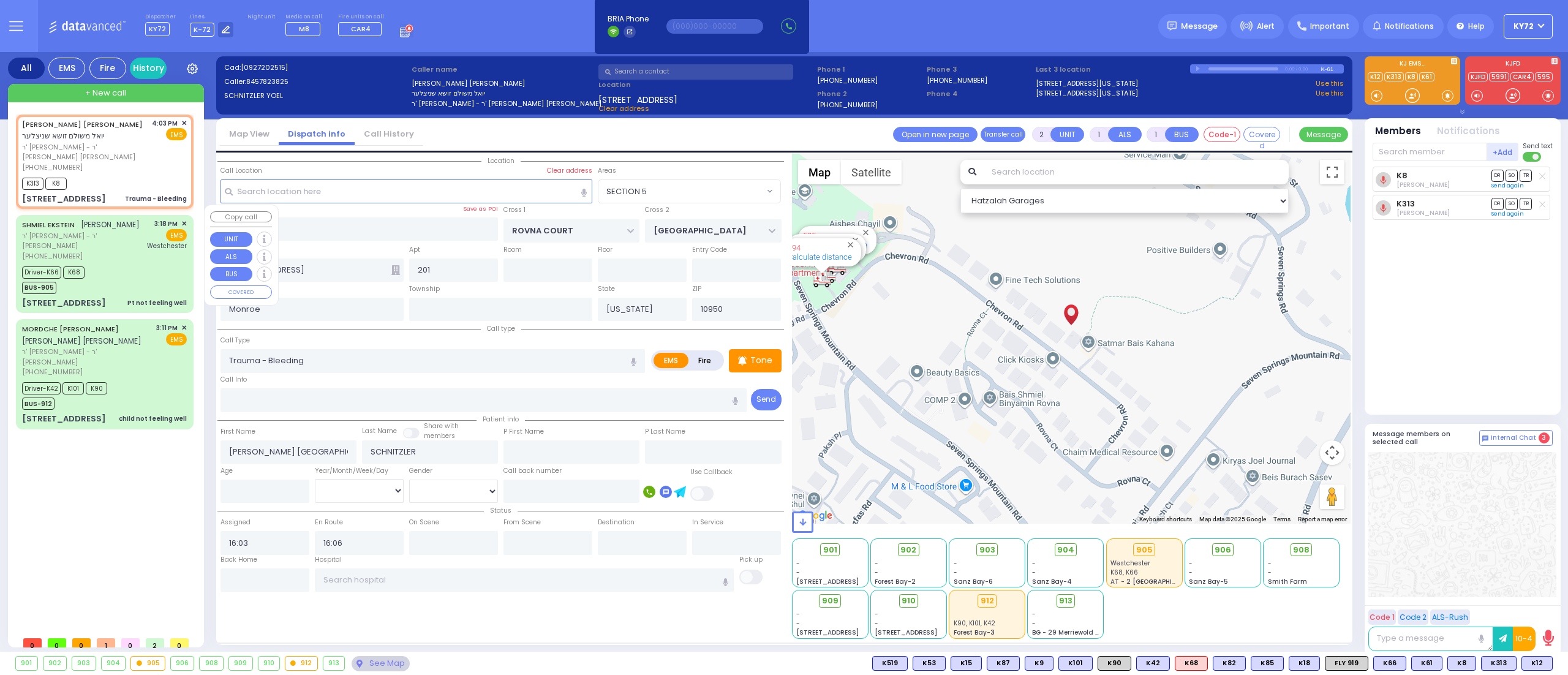
type input "6"
select select
radio input "true"
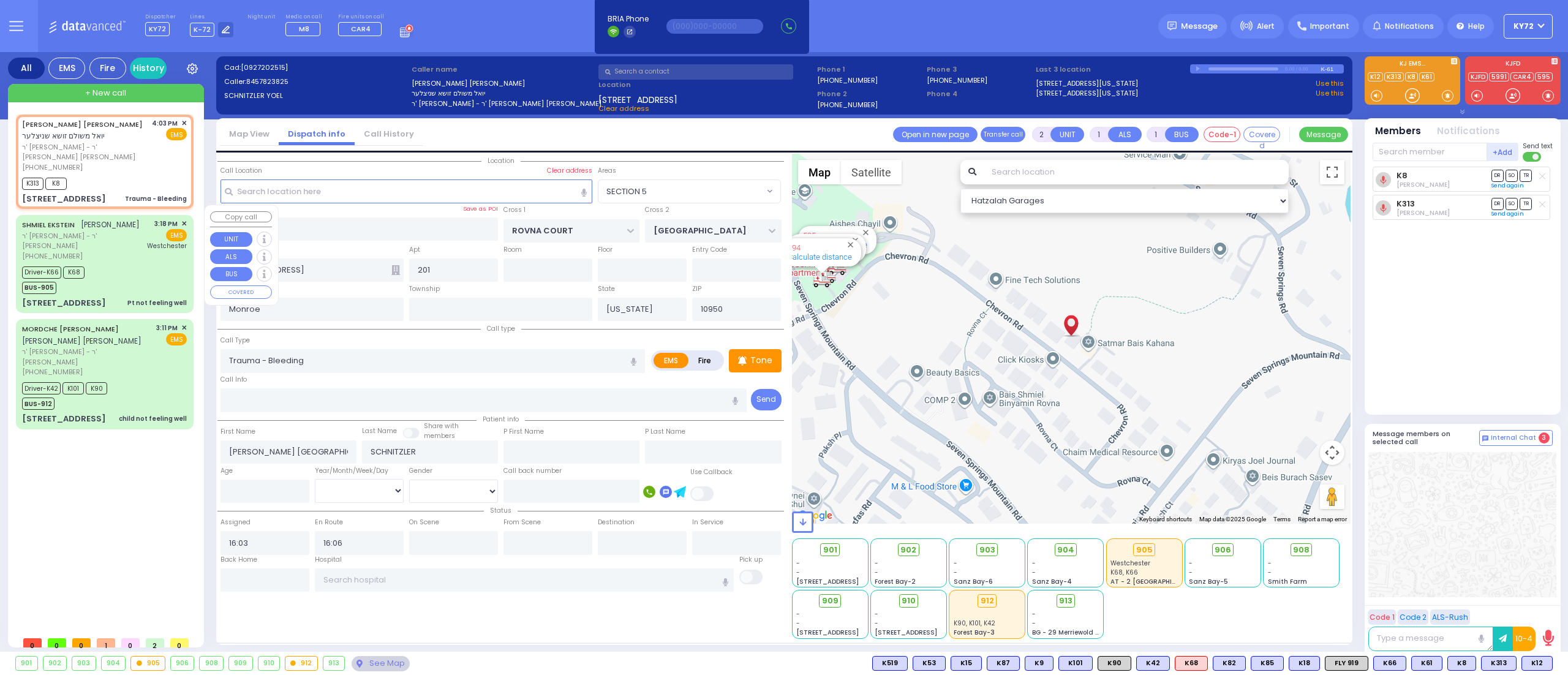
type input "Unknown"
select select "Year"
select select "Hatzalah Garages"
select select "SECTION 5"
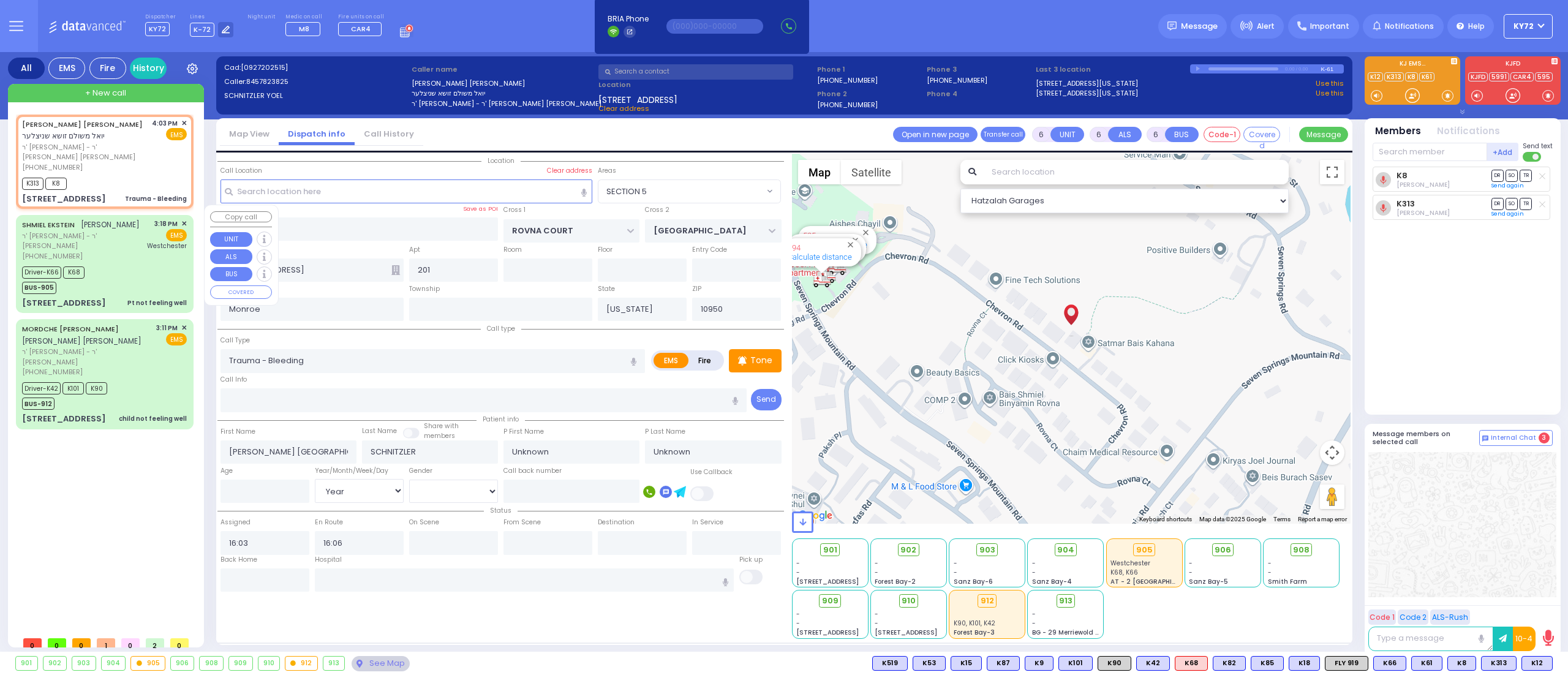
select select
radio input "true"
type input "Shmiel"
type input "Schnitzler"
type input "1"
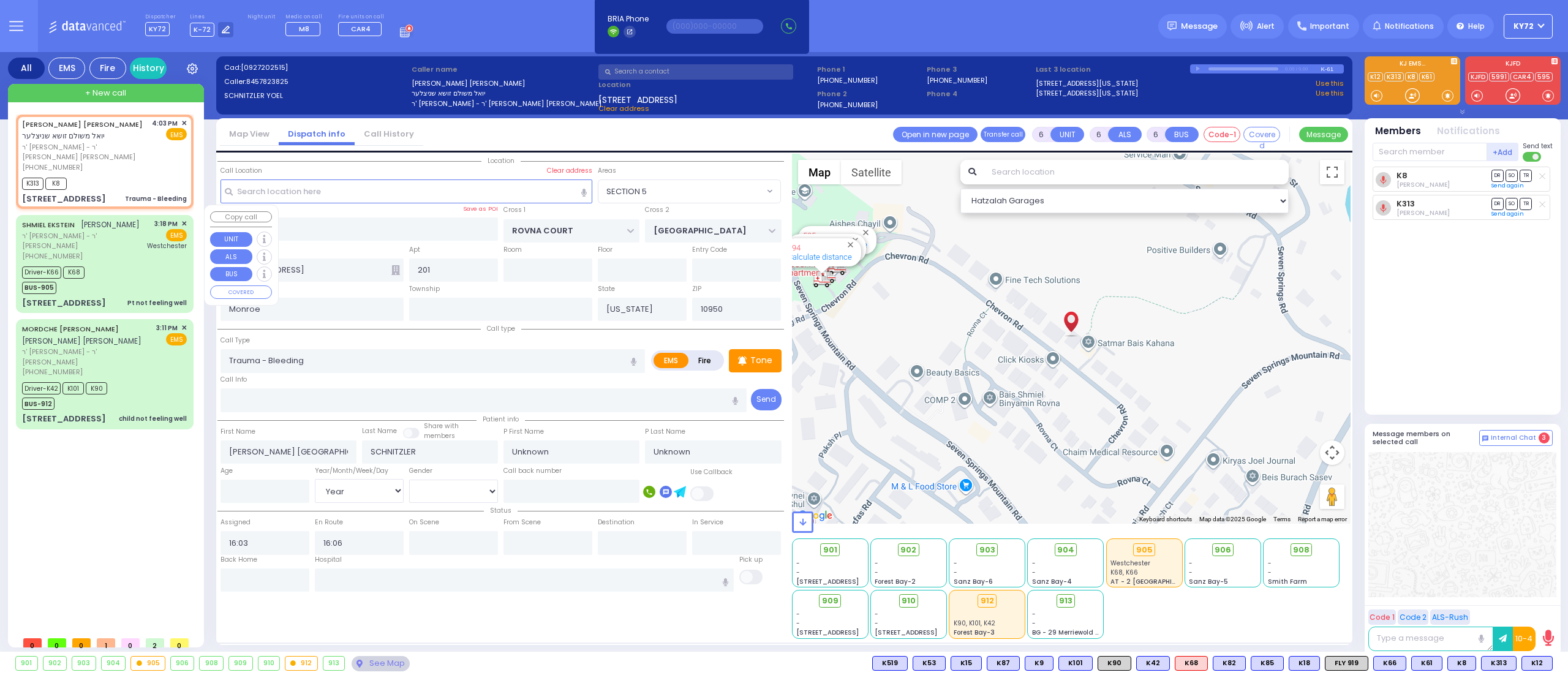
select select "Year"
select select "Hatzalah Garages"
select select "SECTION 5"
select select
radio input "true"
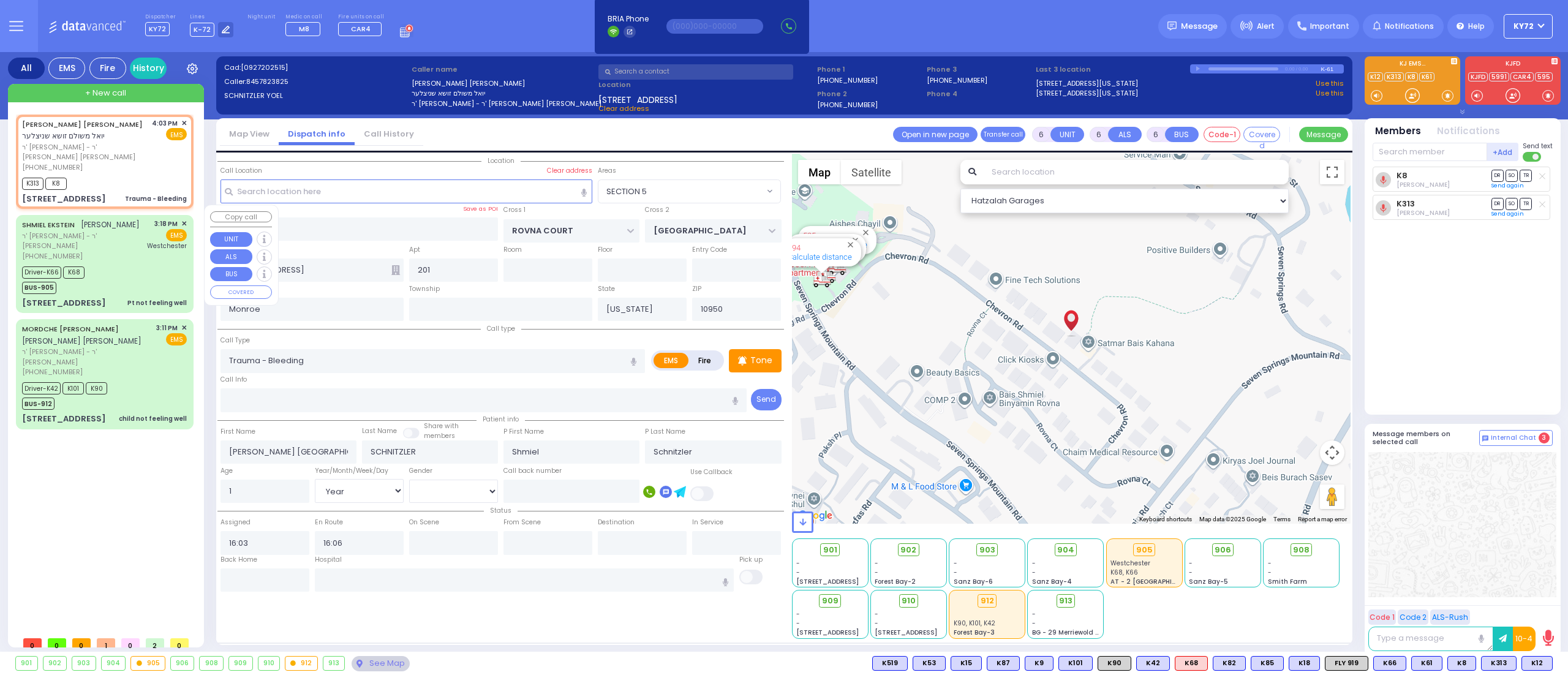
select select "Year"
select select "Hatzalah Garages"
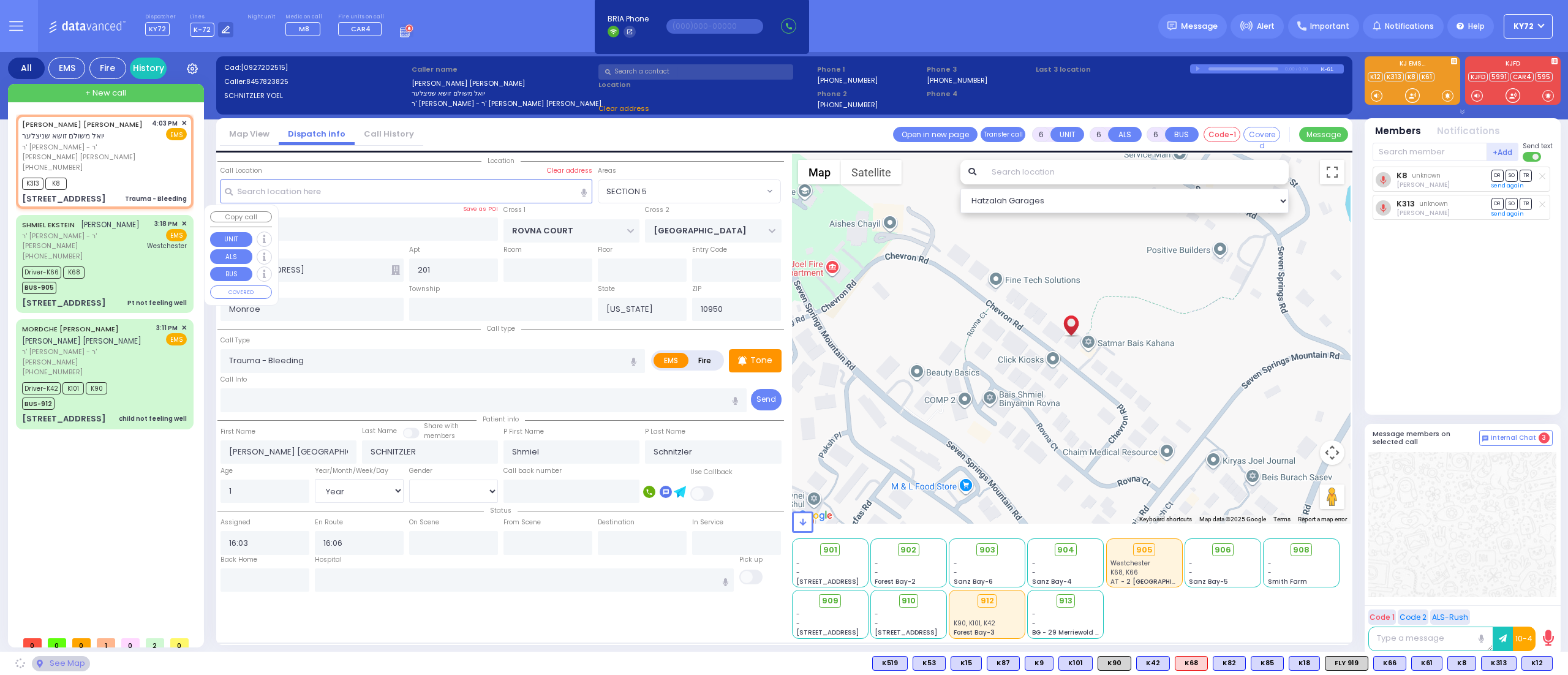
select select "SECTION 5"
